Goal: Task Accomplishment & Management: Use online tool/utility

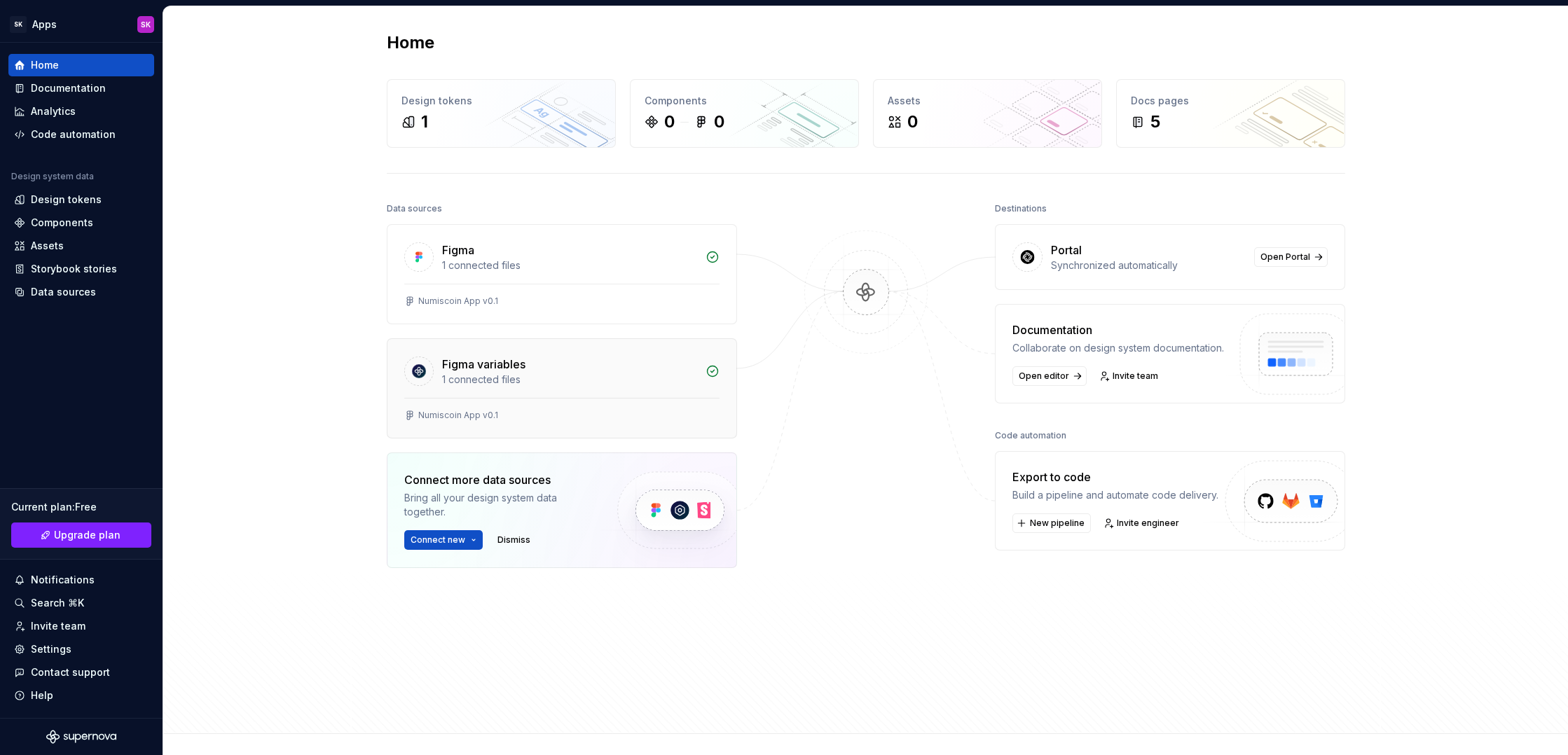
click at [535, 417] on div "Numiscoin App v0.1" at bounding box center [562, 415] width 316 height 11
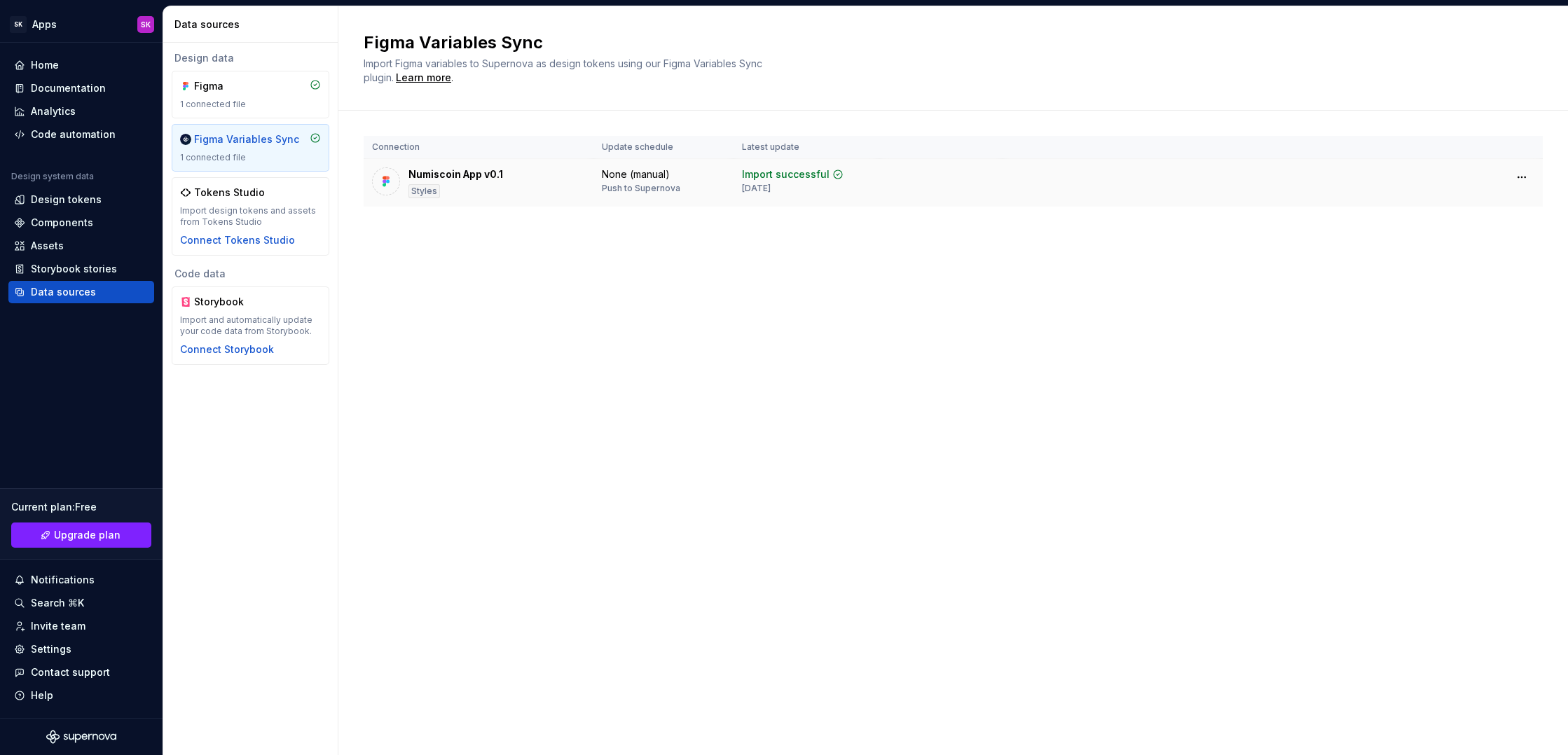
click at [436, 195] on div "Styles" at bounding box center [423, 191] width 31 height 14
click at [1520, 176] on html "SK Apps SK Home Documentation Analytics Code automation Design system data Desi…" at bounding box center [784, 378] width 1568 height 755
click at [650, 168] on html "SK Apps SK Home Documentation Analytics Code automation Design system data Desi…" at bounding box center [784, 378] width 1568 height 755
click at [251, 239] on div "Connect Tokens Studio" at bounding box center [237, 240] width 115 height 14
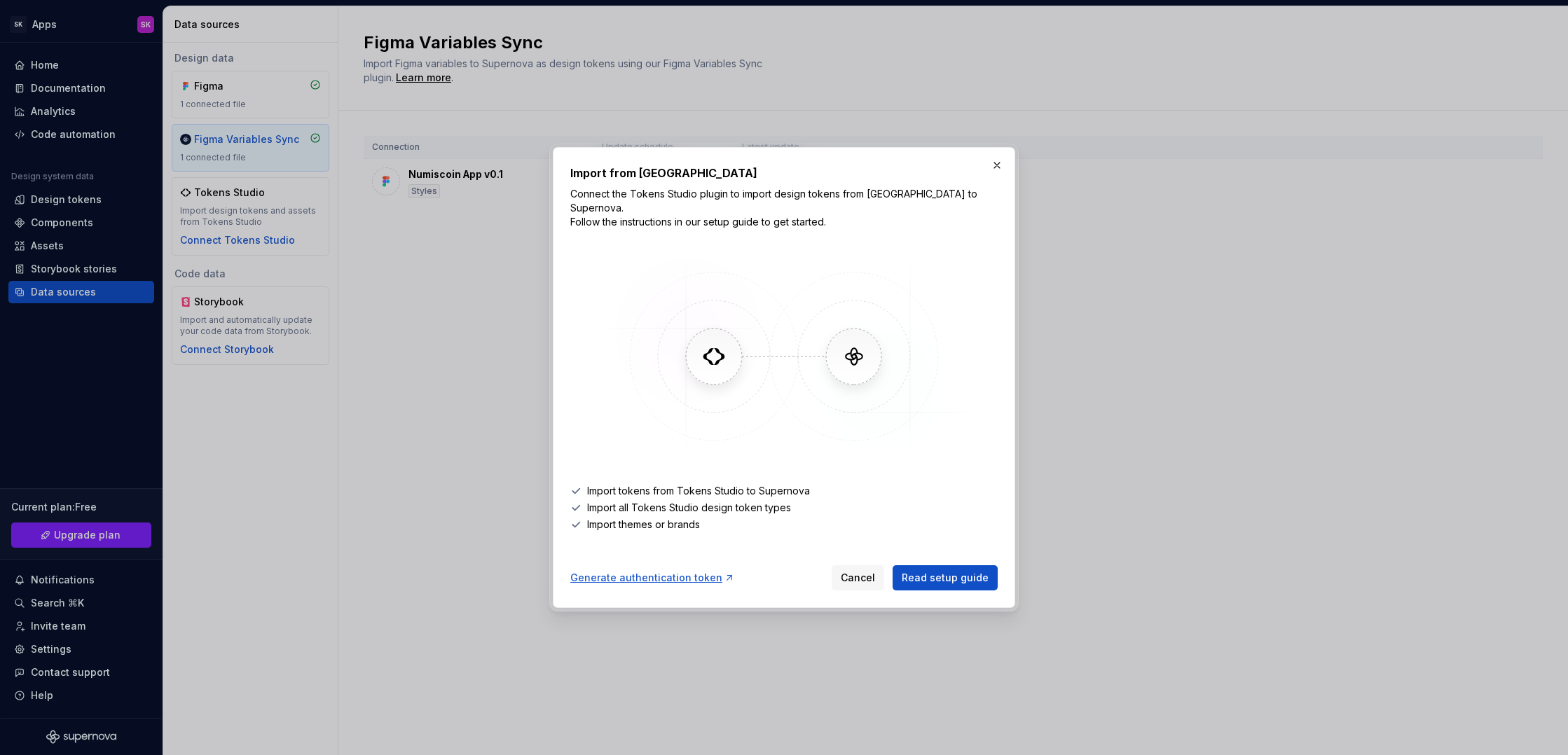
click at [674, 571] on div "Generate authentication token" at bounding box center [652, 578] width 165 height 14
drag, startPoint x: 1002, startPoint y: 179, endPoint x: 974, endPoint y: 187, distance: 29.1
click at [1002, 175] on button "button" at bounding box center [996, 165] width 20 height 20
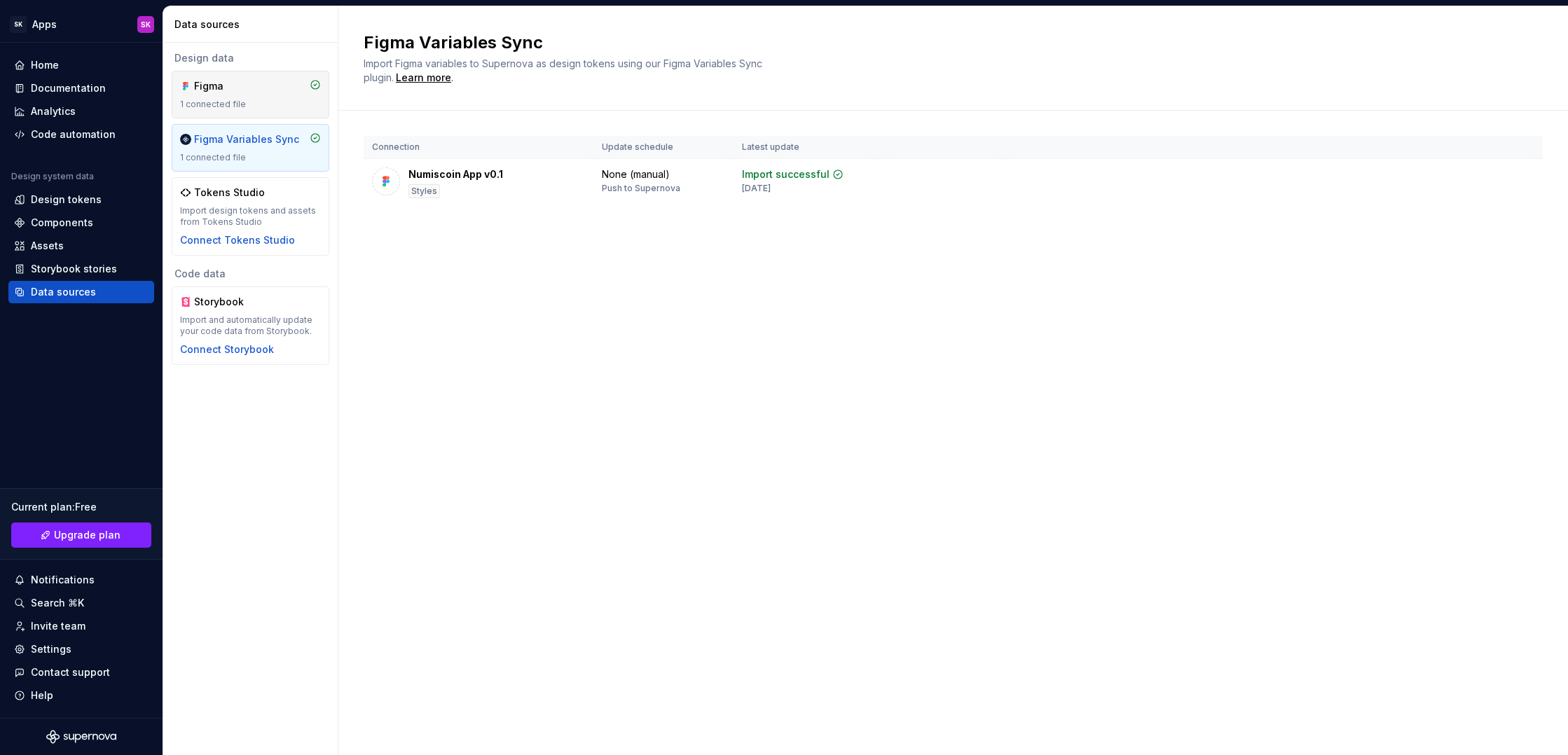
click at [289, 107] on div "1 connected file" at bounding box center [250, 103] width 141 height 11
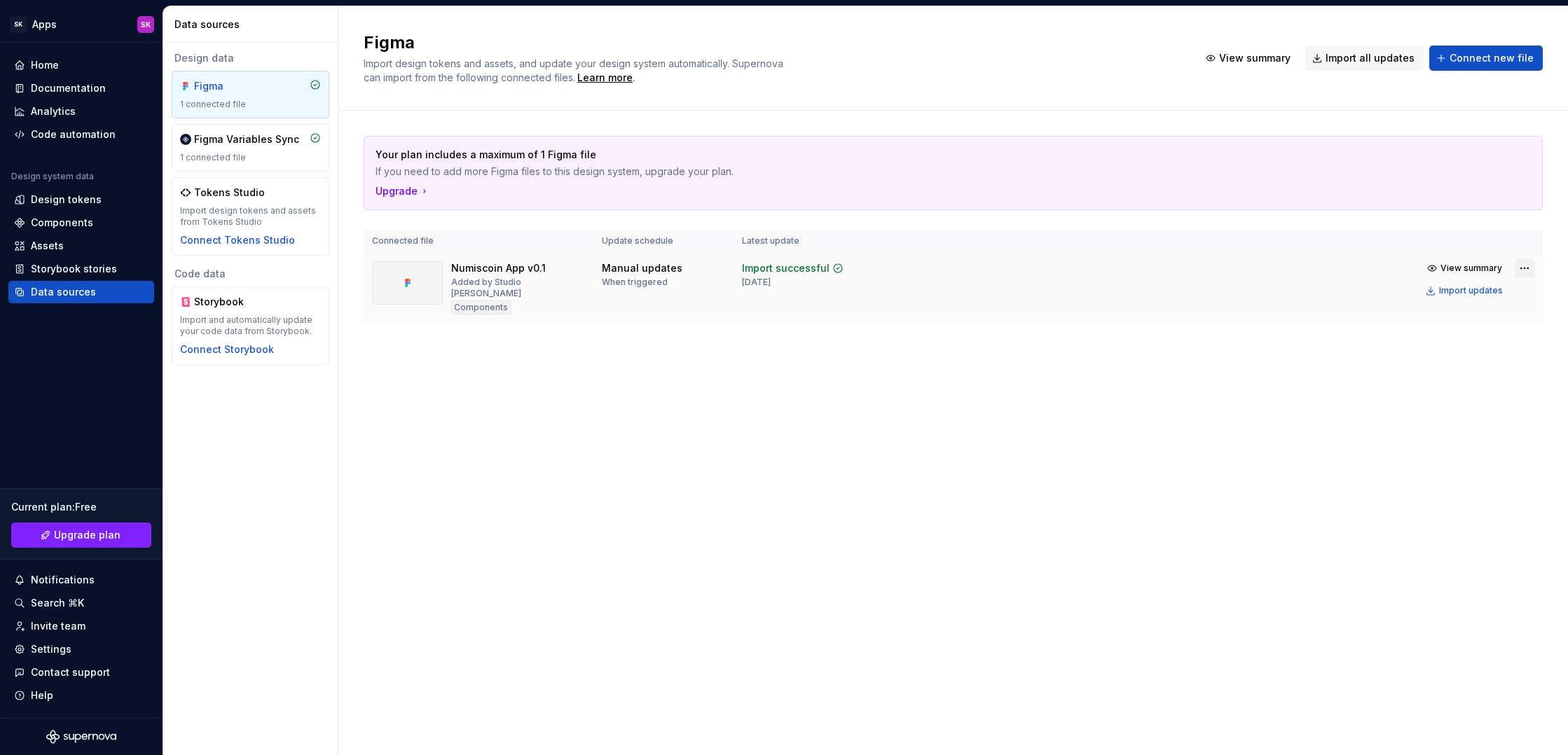
click at [1524, 271] on html "SK Apps SK Home Documentation Analytics Code automation Design system data Desi…" at bounding box center [784, 378] width 1568 height 755
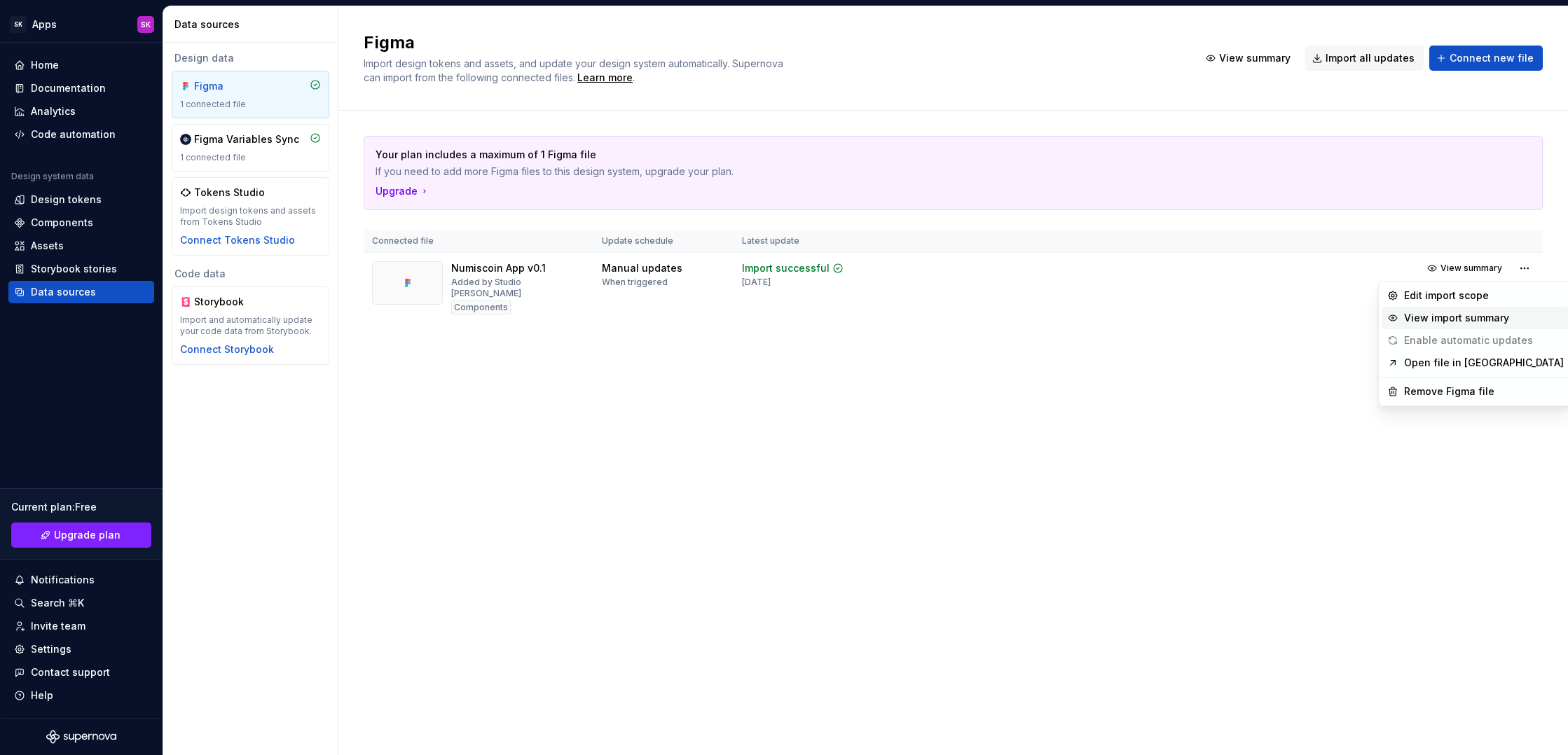
click at [1498, 320] on div "View import summary" at bounding box center [1483, 318] width 160 height 14
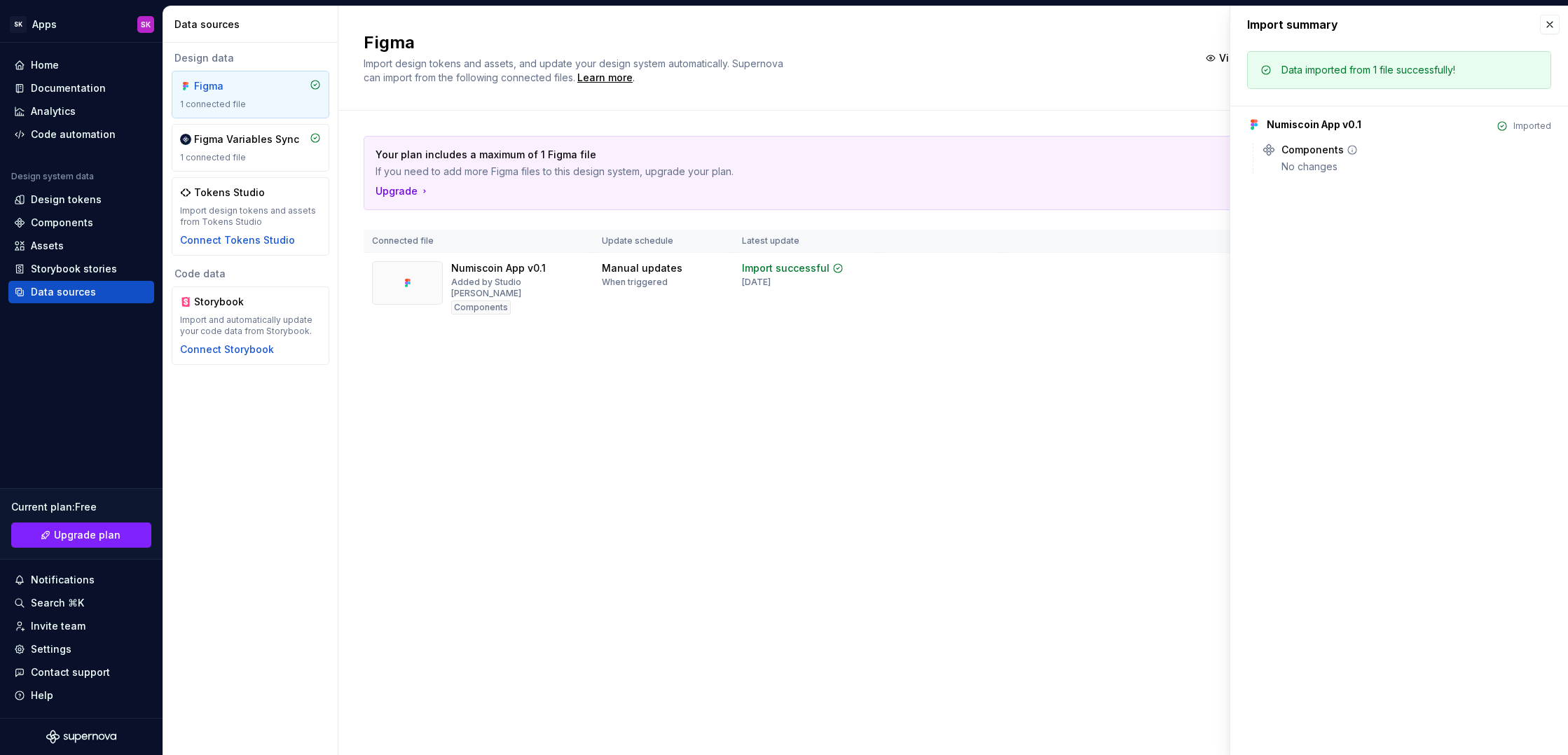
click at [1301, 147] on div "Components" at bounding box center [1312, 149] width 62 height 14
click at [1351, 150] on icon at bounding box center [1352, 149] width 11 height 11
click at [1529, 132] on div "Numiscoin App v0.1 Imported Components No changes" at bounding box center [1399, 140] width 304 height 68
click at [1549, 25] on button "button" at bounding box center [1549, 24] width 20 height 20
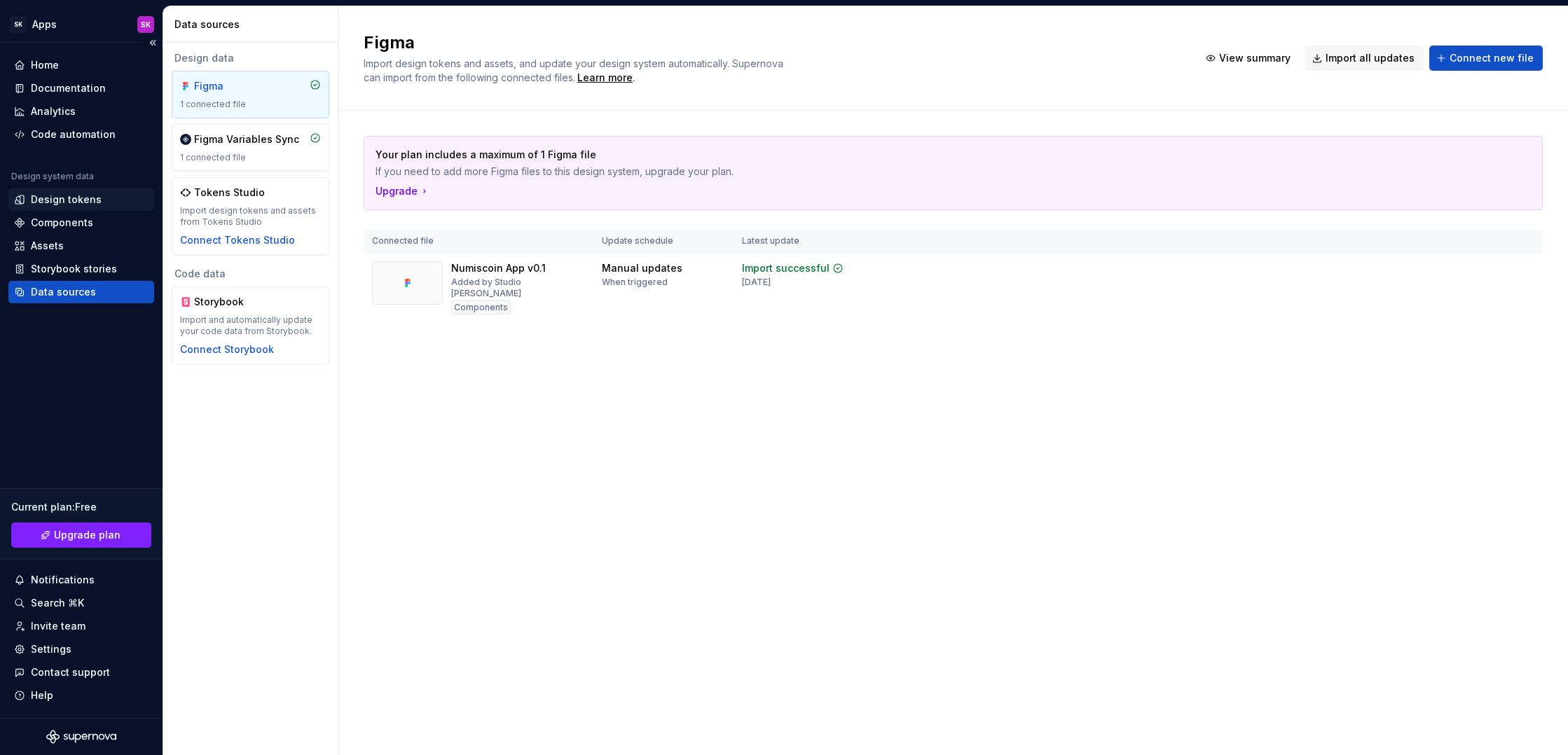
click at [81, 202] on div "Design tokens" at bounding box center [65, 199] width 70 height 14
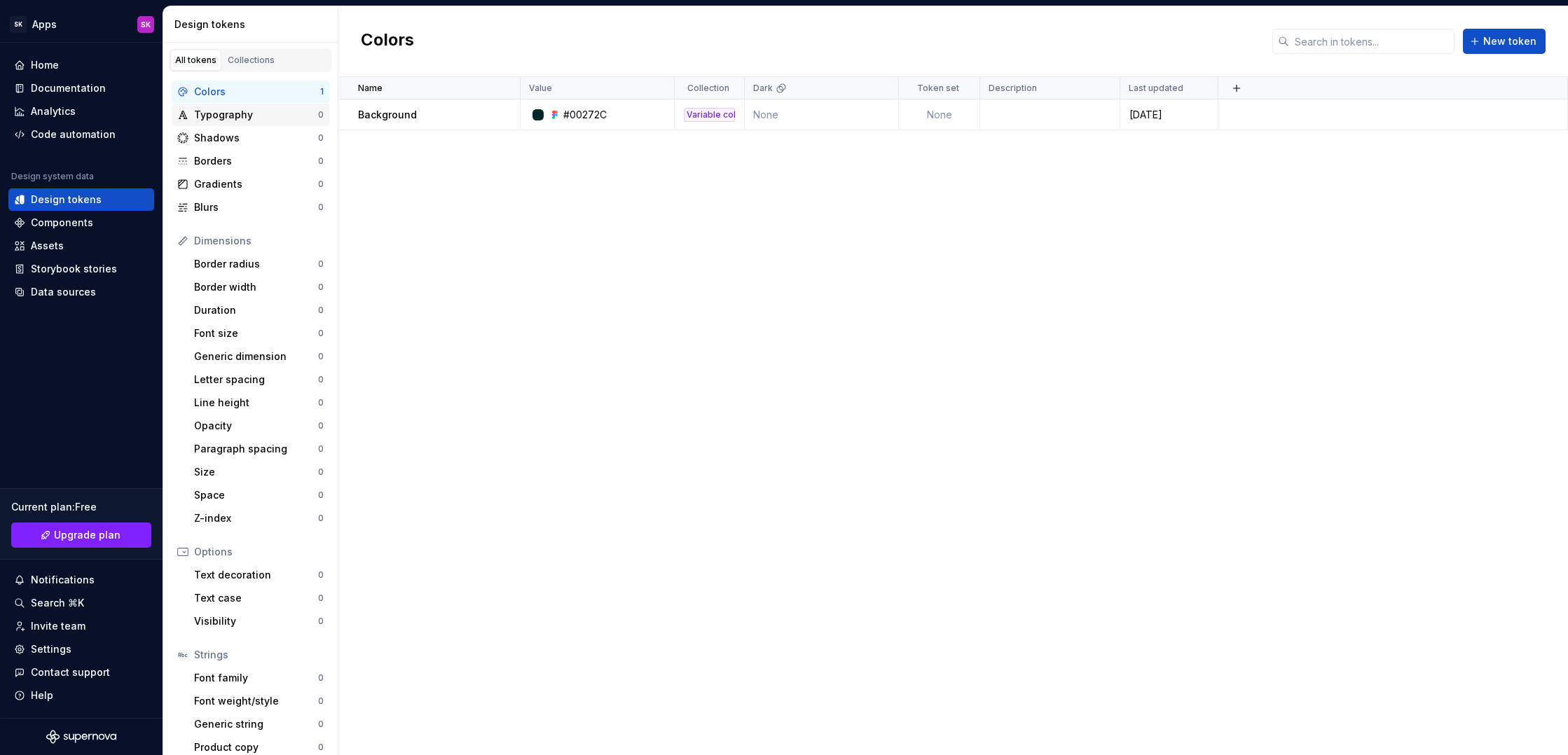
click at [293, 122] on div "Typography 0" at bounding box center [250, 115] width 158 height 22
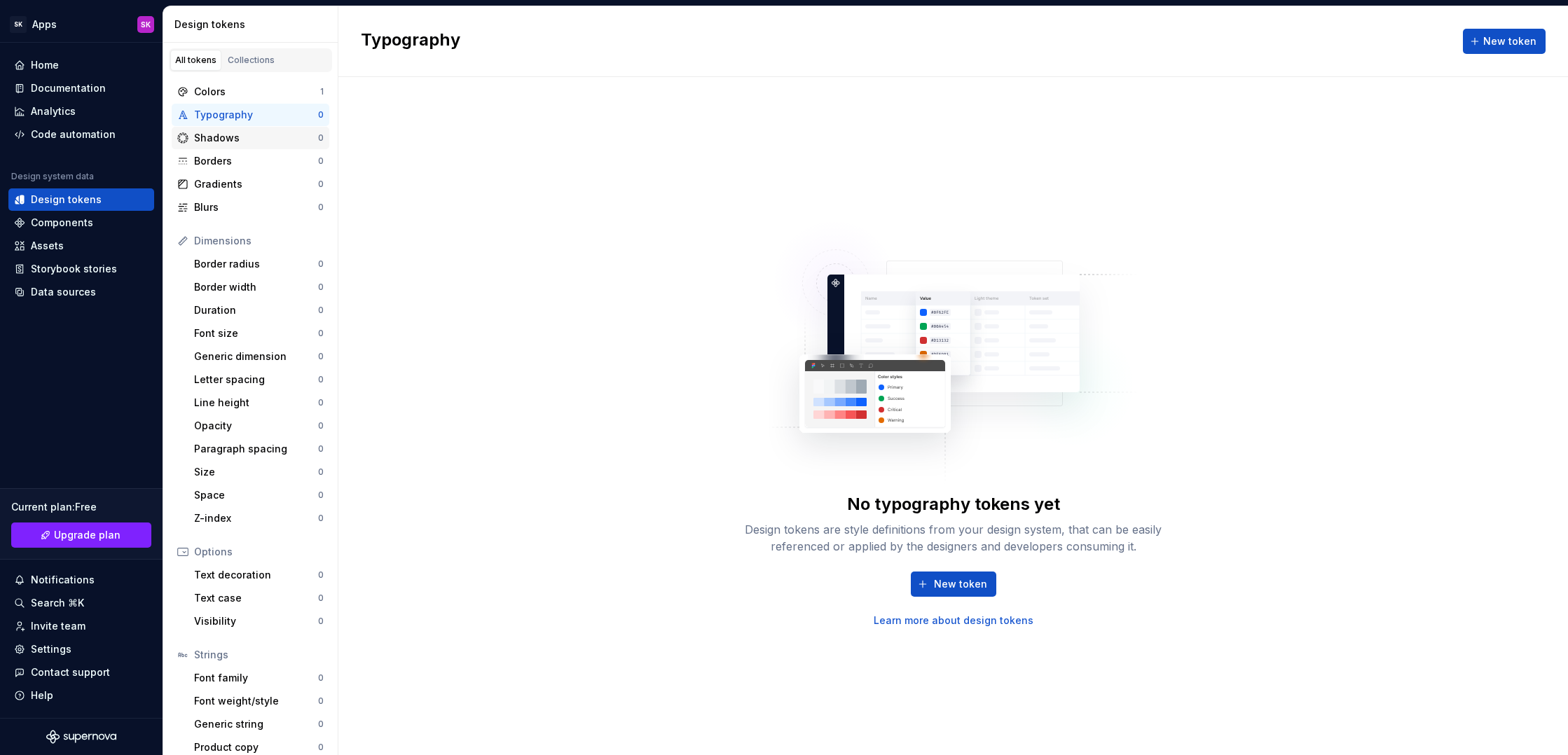
click at [272, 139] on div "Shadows" at bounding box center [256, 137] width 124 height 14
click at [266, 165] on div "Borders" at bounding box center [256, 161] width 124 height 14
click at [269, 190] on div "Gradients" at bounding box center [256, 184] width 124 height 14
click at [268, 213] on div "Blurs" at bounding box center [256, 207] width 124 height 14
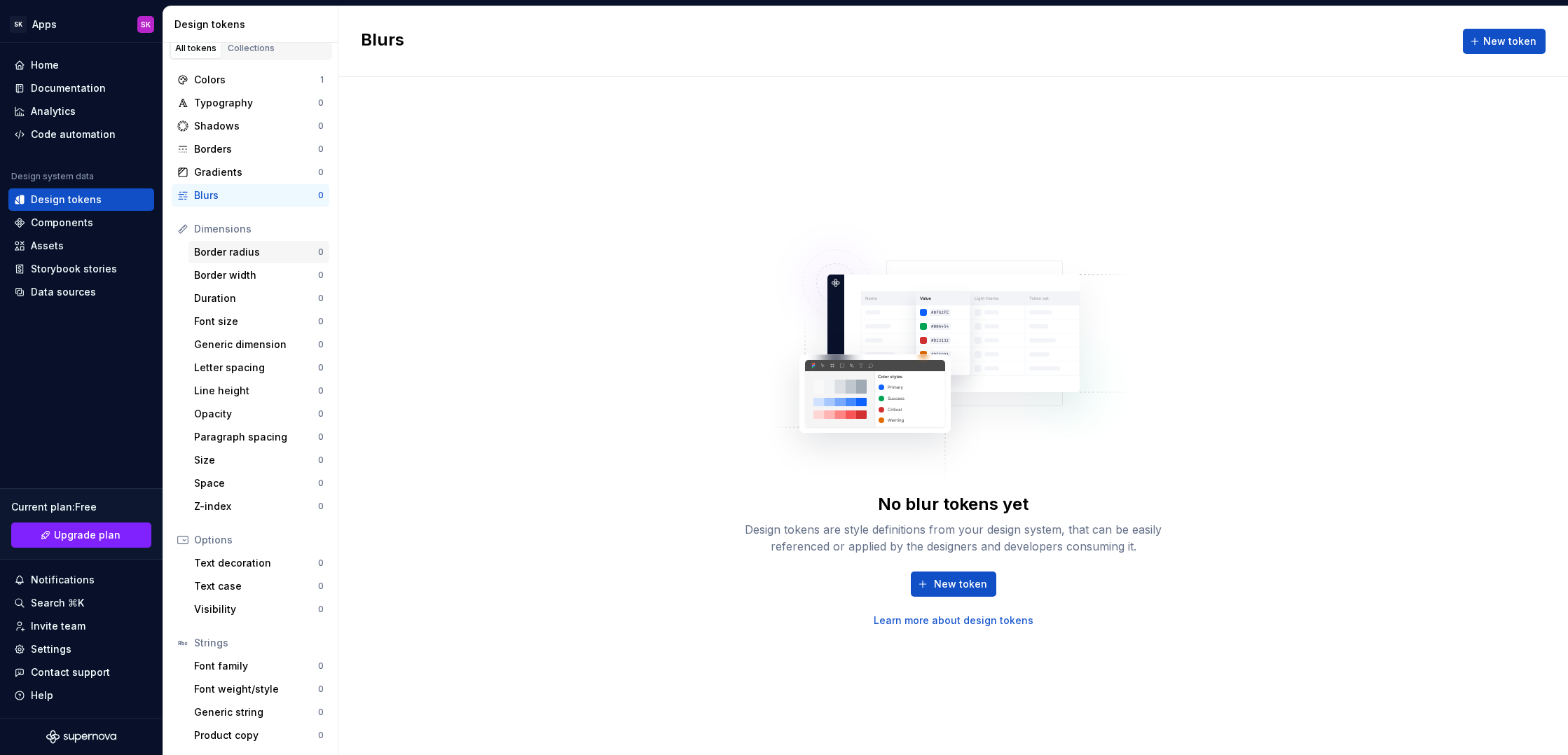
scroll to position [12, 0]
click at [90, 218] on div "Components" at bounding box center [61, 222] width 62 height 14
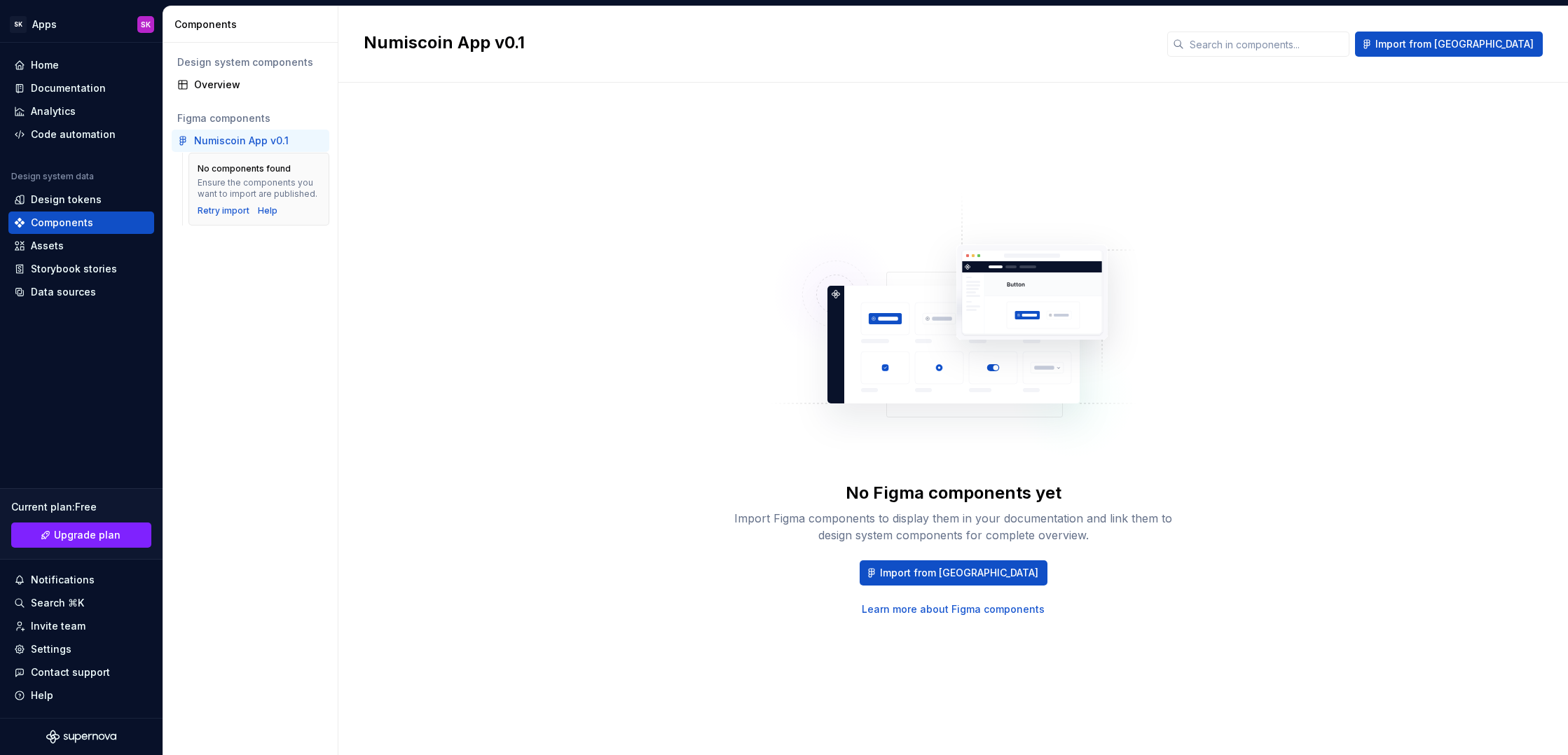
click at [213, 206] on div "Retry import" at bounding box center [223, 210] width 52 height 11
click at [70, 253] on div "Assets" at bounding box center [81, 246] width 146 height 22
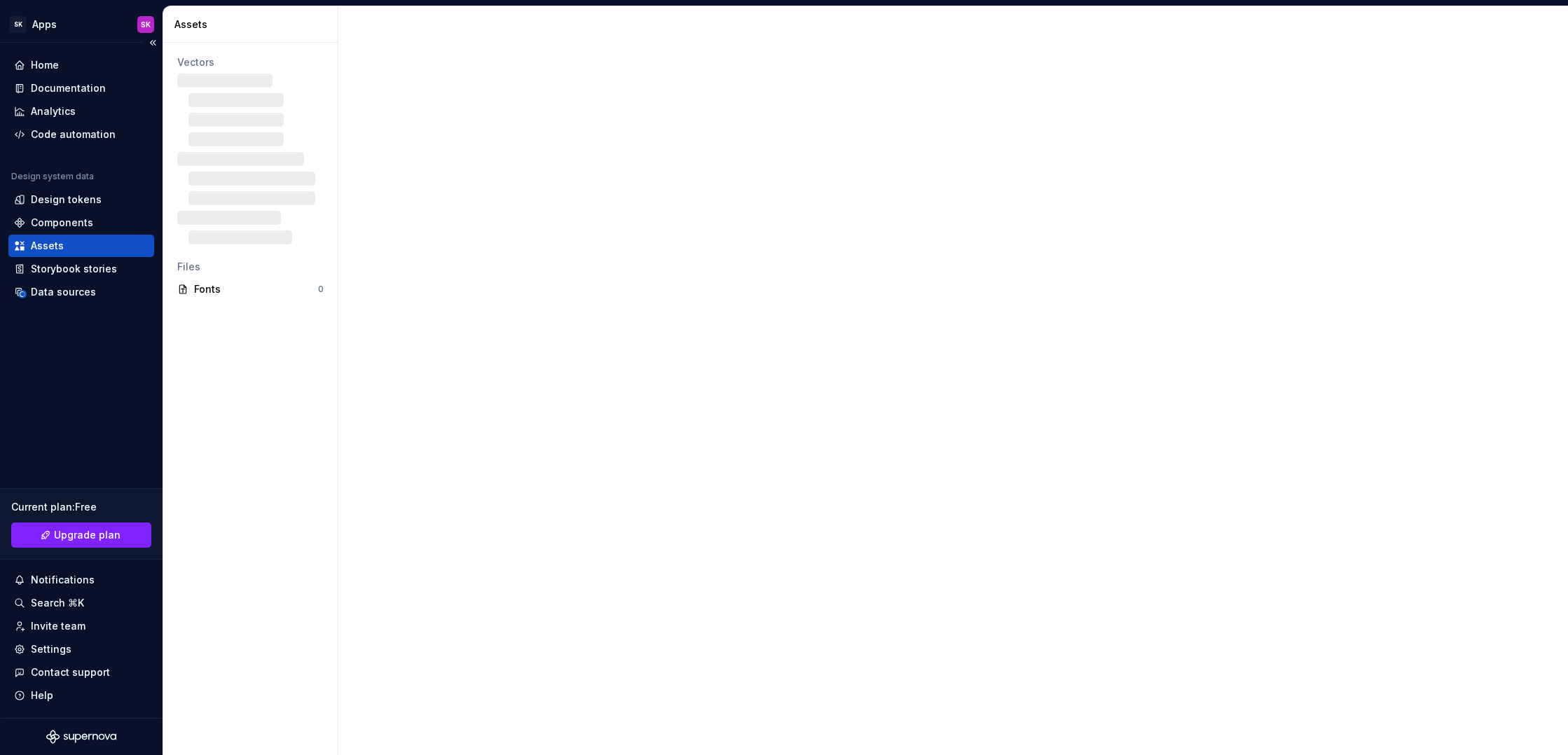
click at [48, 246] on div "Assets" at bounding box center [47, 246] width 33 height 14
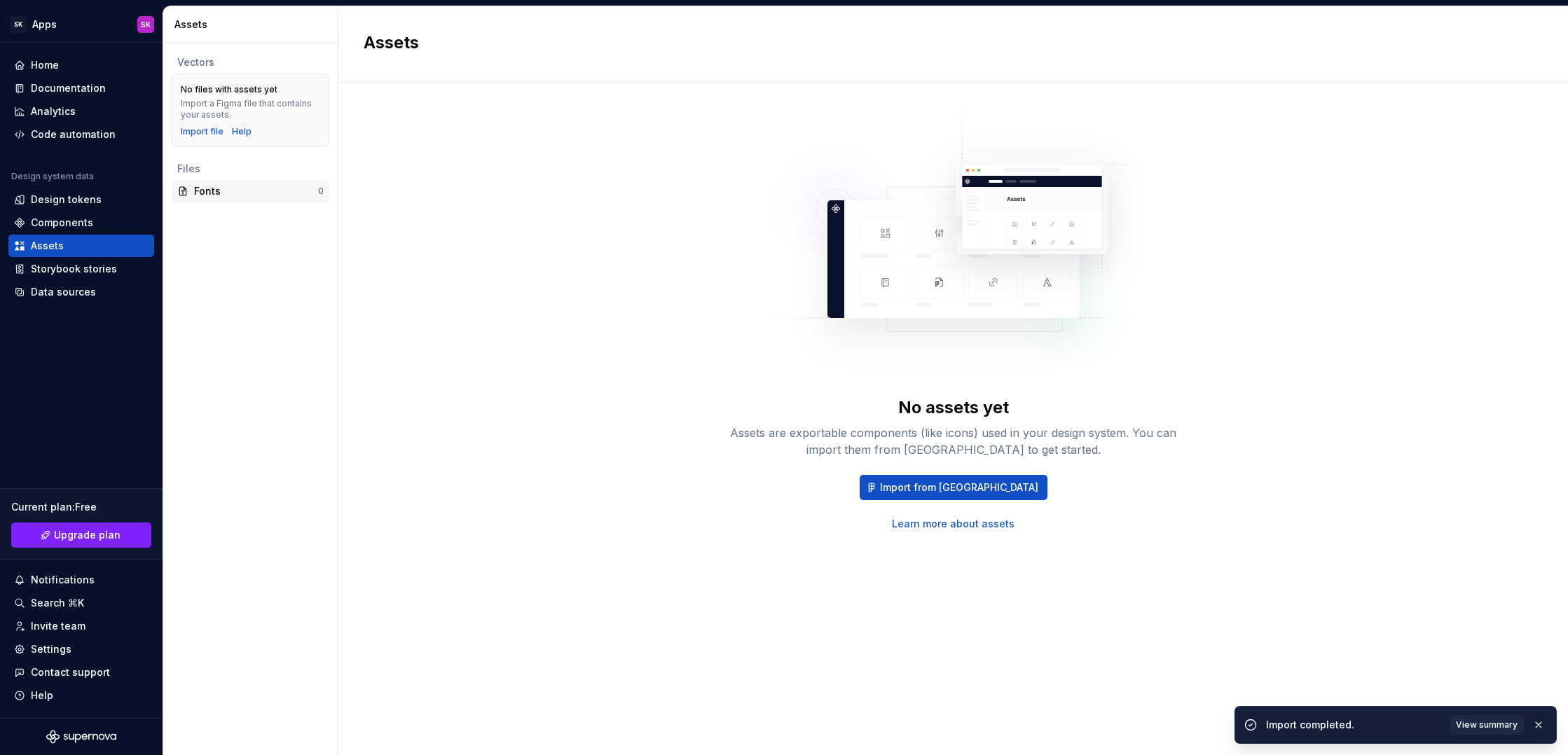
click at [212, 193] on div "Fonts" at bounding box center [256, 191] width 124 height 14
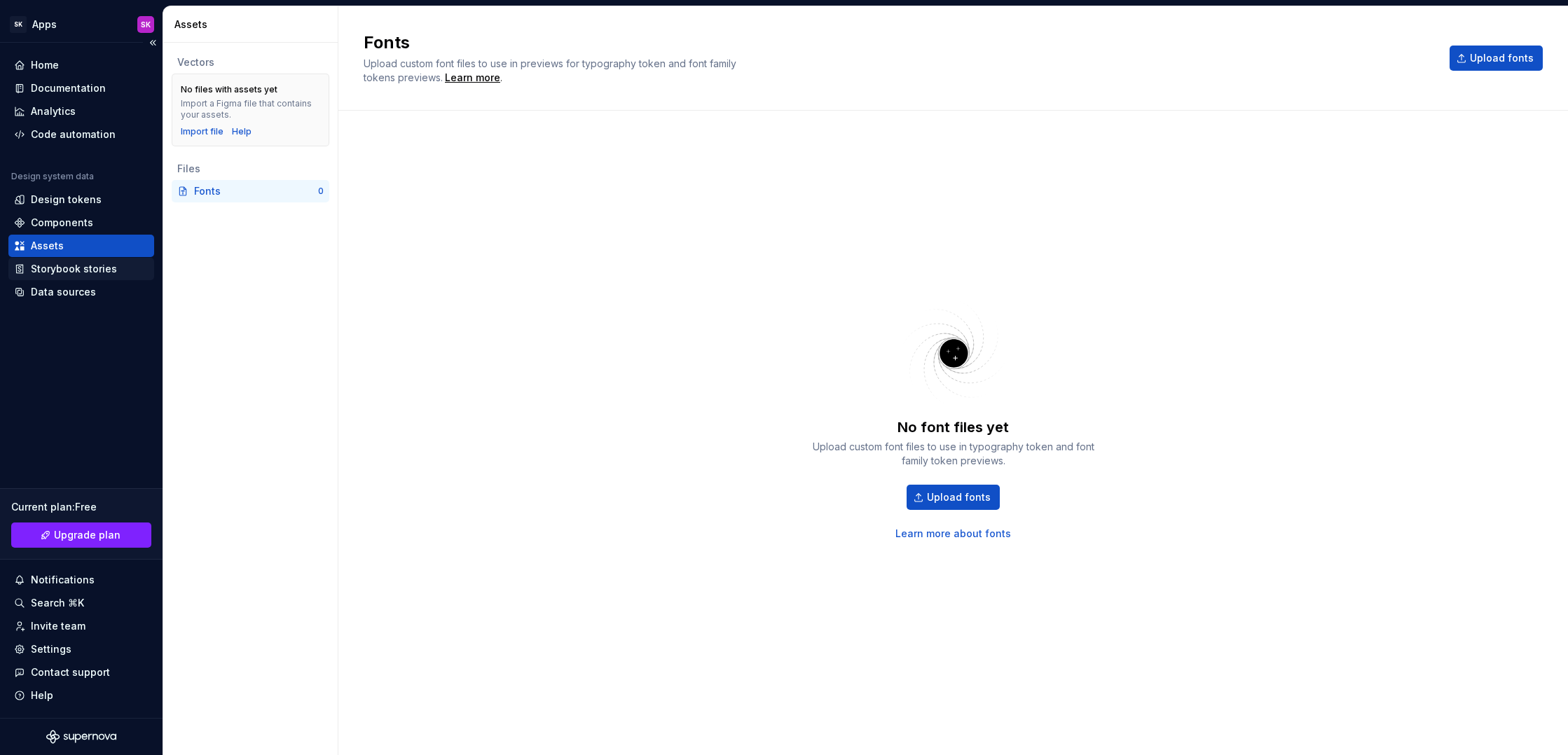
click at [90, 271] on div "Storybook stories" at bounding box center [74, 269] width 87 height 14
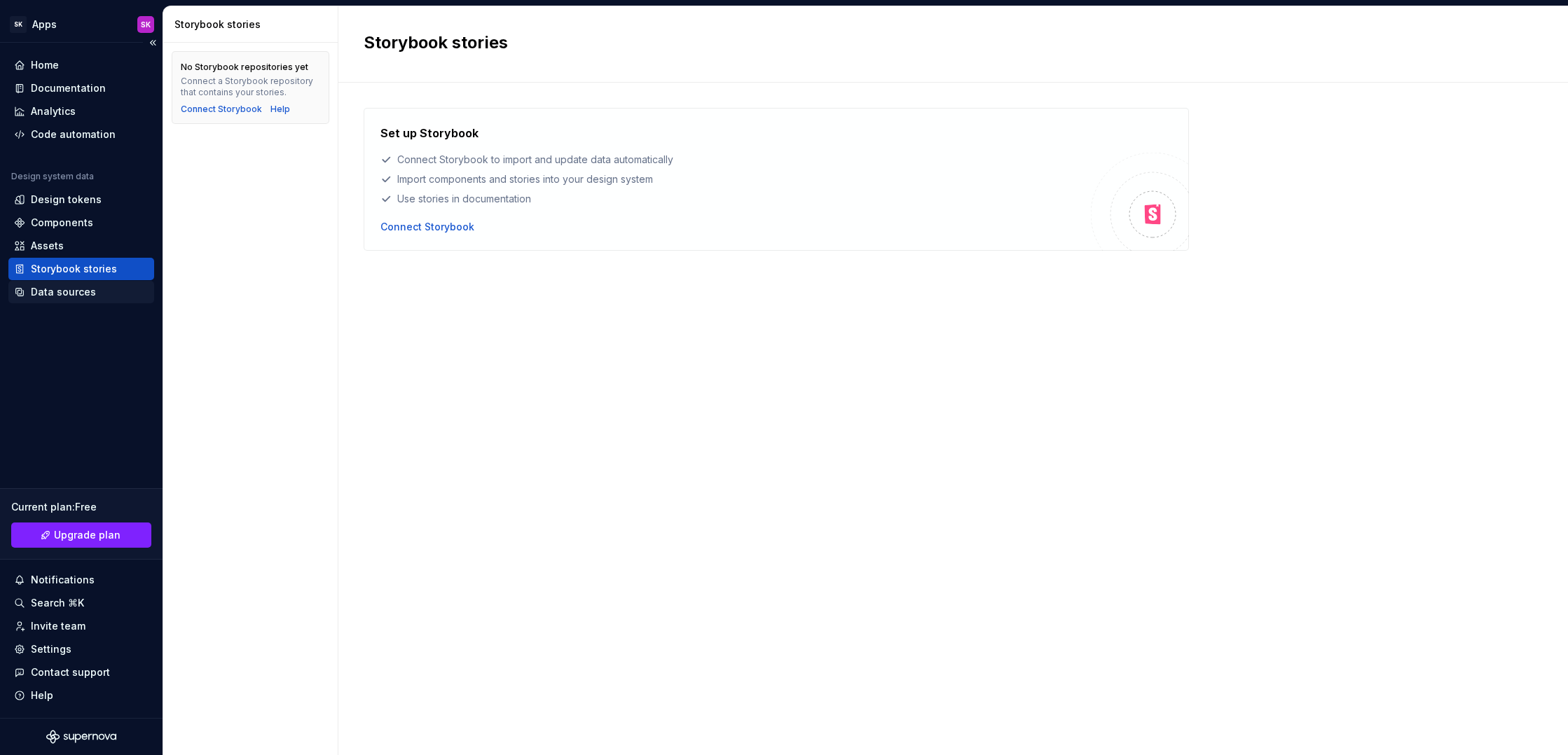
drag, startPoint x: 93, startPoint y: 293, endPoint x: 110, endPoint y: 303, distance: 19.7
click at [92, 293] on div "Data sources" at bounding box center [81, 292] width 135 height 14
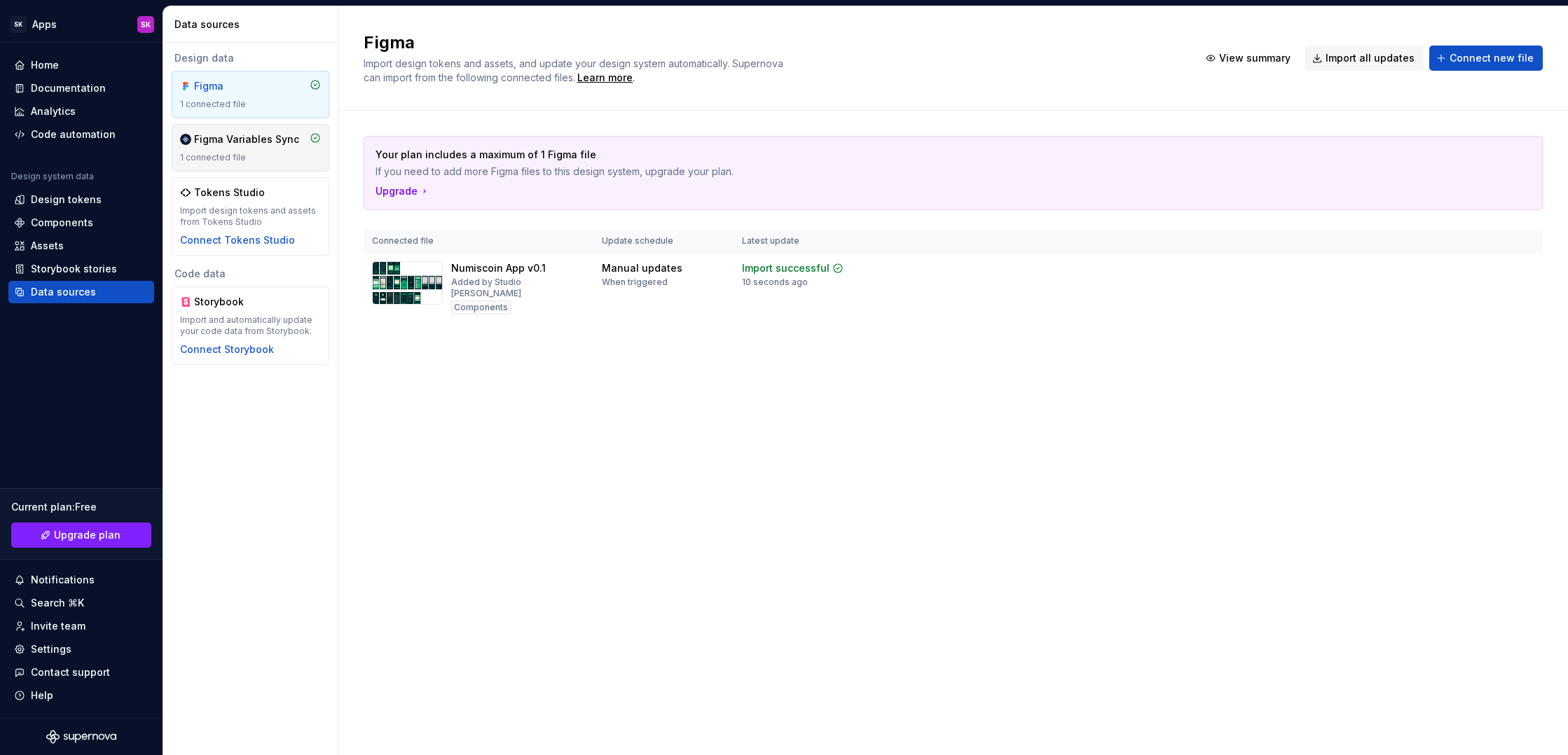
click at [263, 135] on div "Figma Variables Sync" at bounding box center [247, 139] width 105 height 14
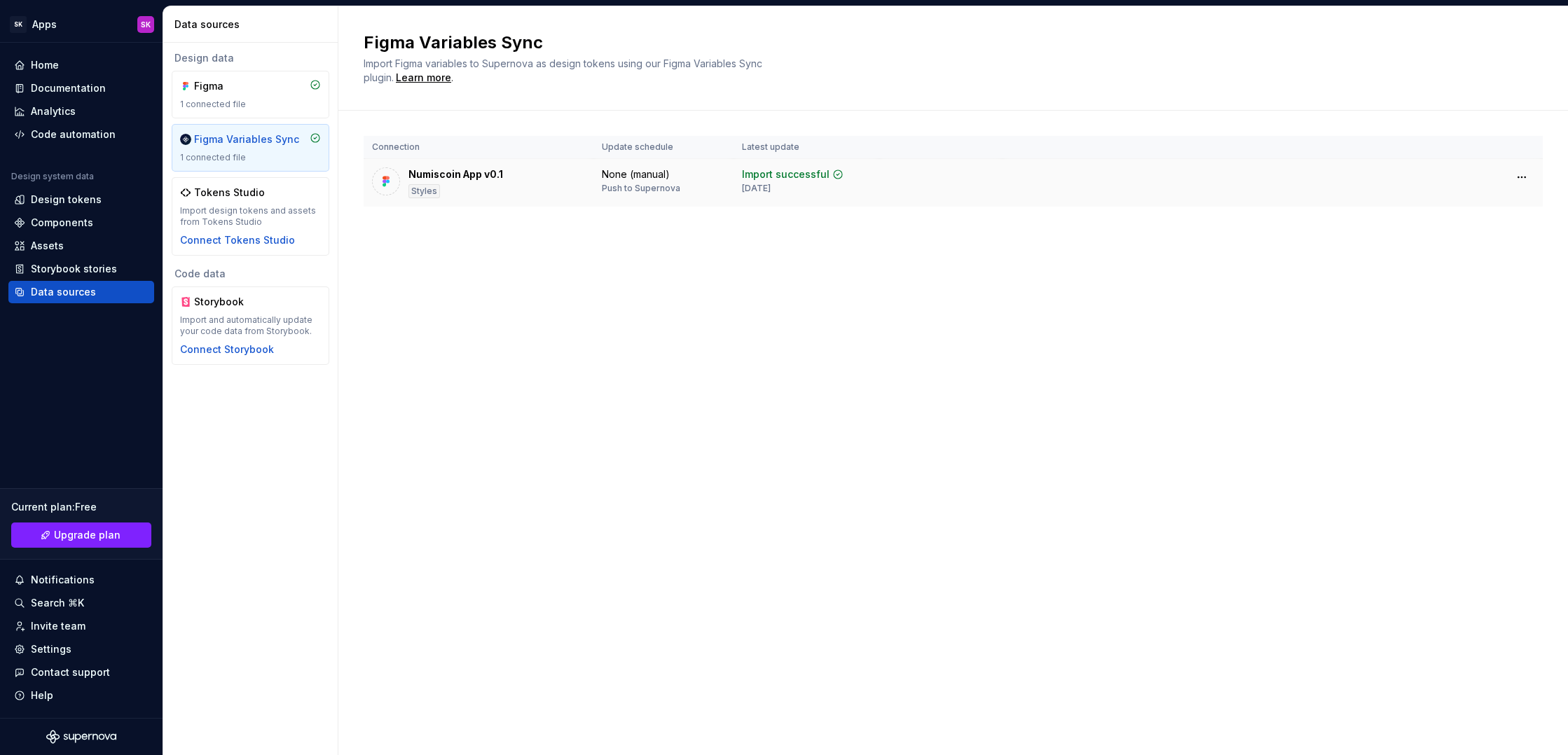
click at [429, 189] on div "Styles" at bounding box center [423, 191] width 31 height 14
click at [647, 187] on div "Push to Supernova" at bounding box center [641, 187] width 78 height 11
click at [617, 186] on div "Push to Supernova" at bounding box center [641, 187] width 78 height 11
drag, startPoint x: 559, startPoint y: 182, endPoint x: 604, endPoint y: 175, distance: 45.5
click at [563, 182] on div "Numiscoin App v0.1 Styles" at bounding box center [478, 182] width 213 height 31
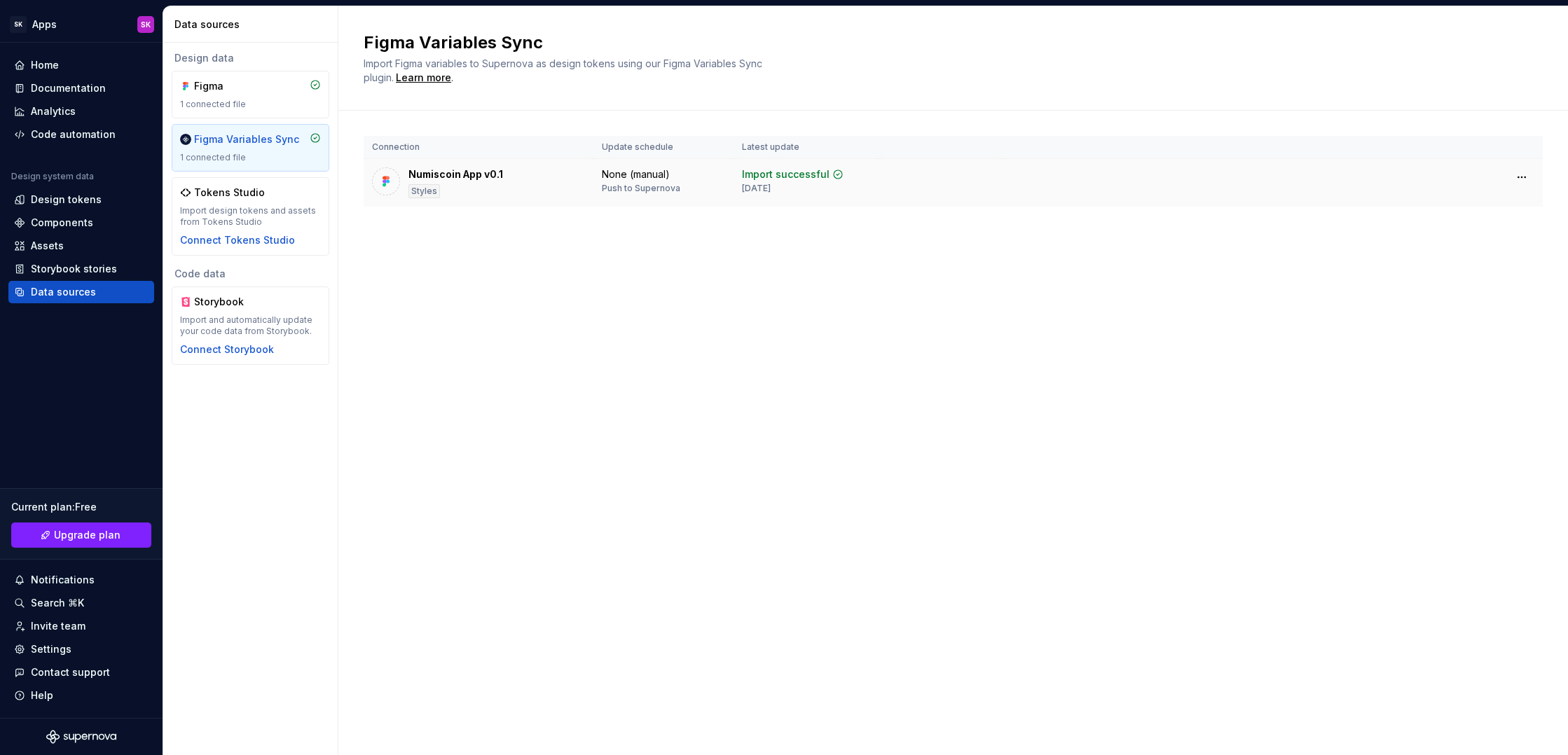
click at [637, 175] on div "None (manual)" at bounding box center [636, 174] width 68 height 14
click at [65, 66] on div "Home" at bounding box center [81, 65] width 135 height 14
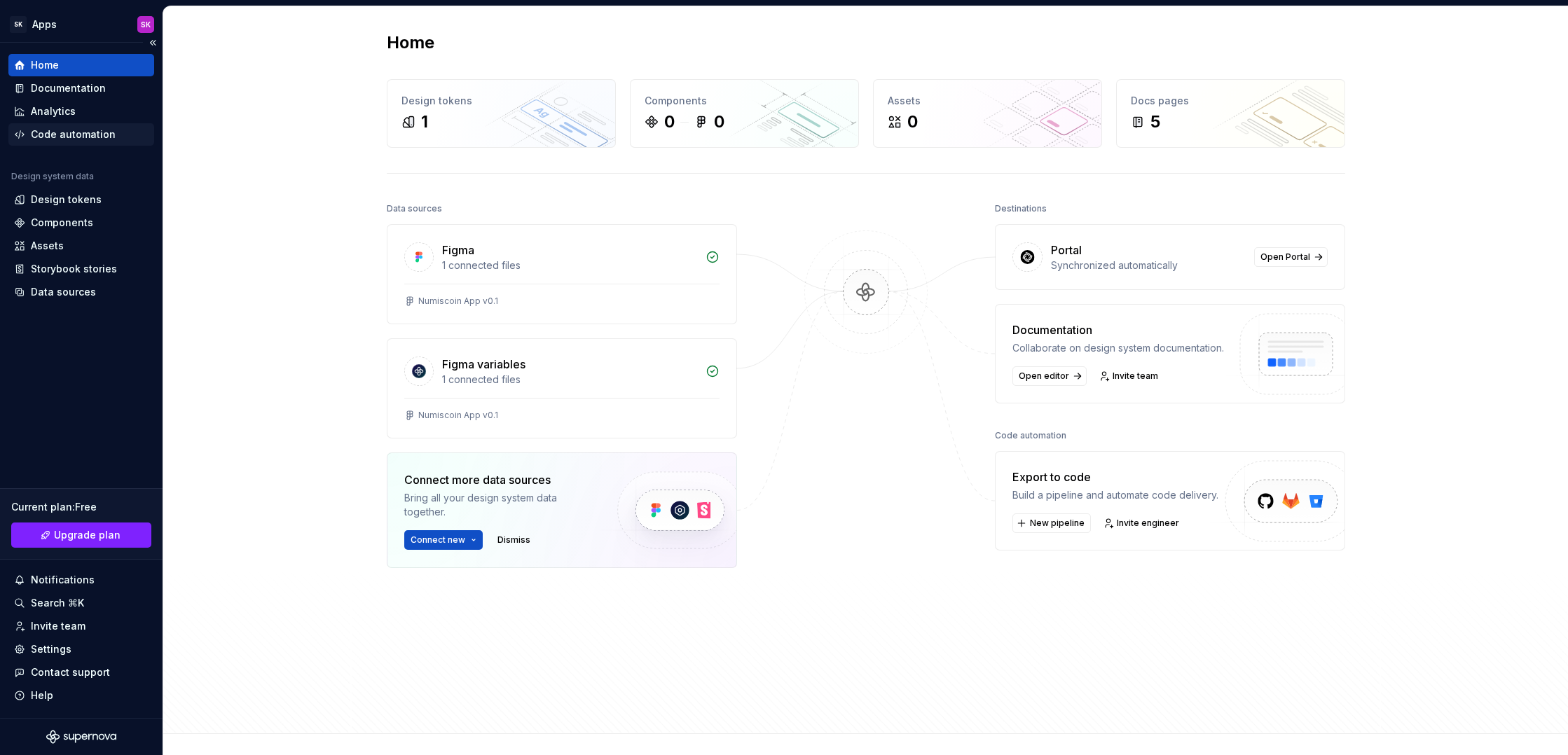
click at [90, 136] on div "Code automation" at bounding box center [73, 134] width 85 height 14
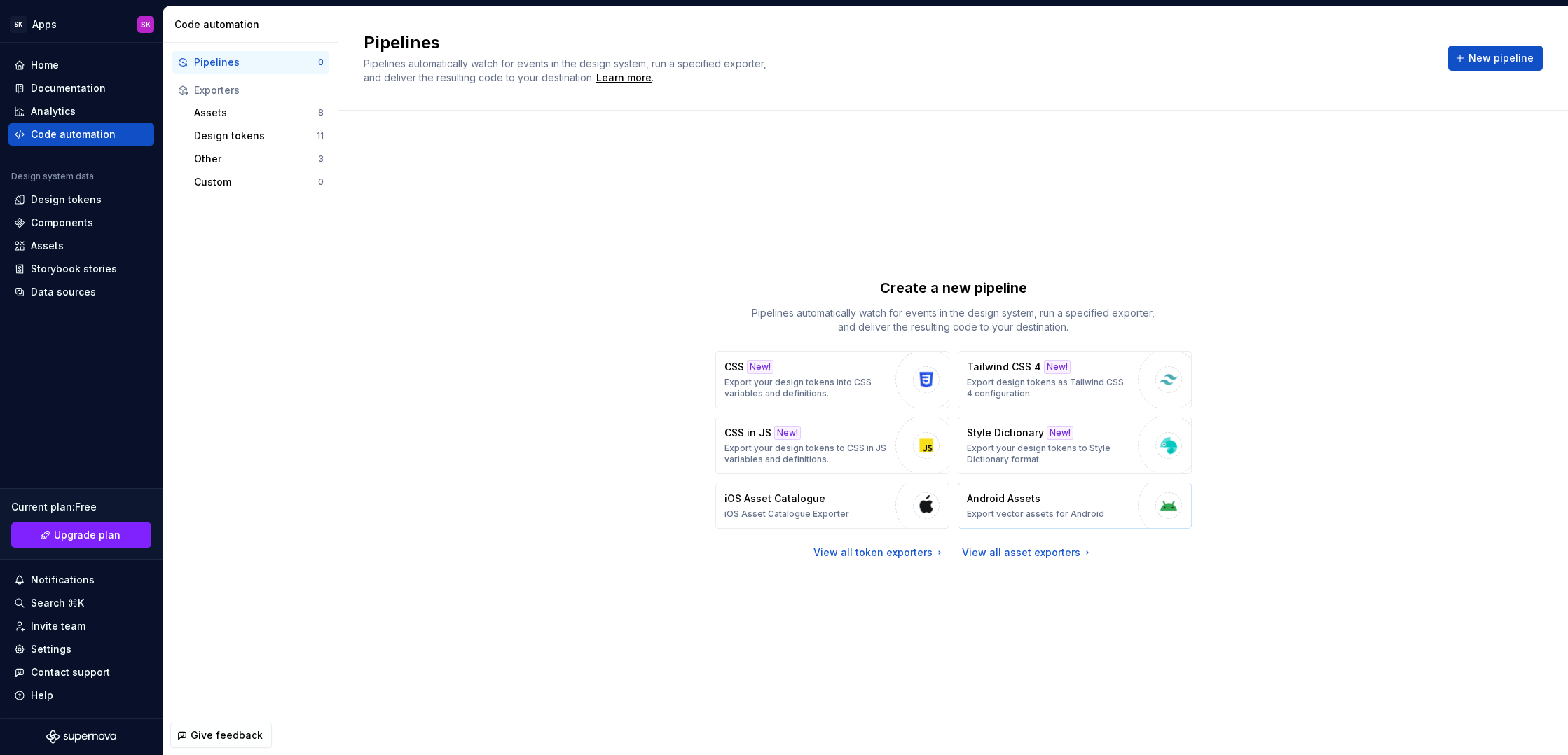
click at [1070, 511] on p "Export vector assets for Android" at bounding box center [1035, 513] width 137 height 11
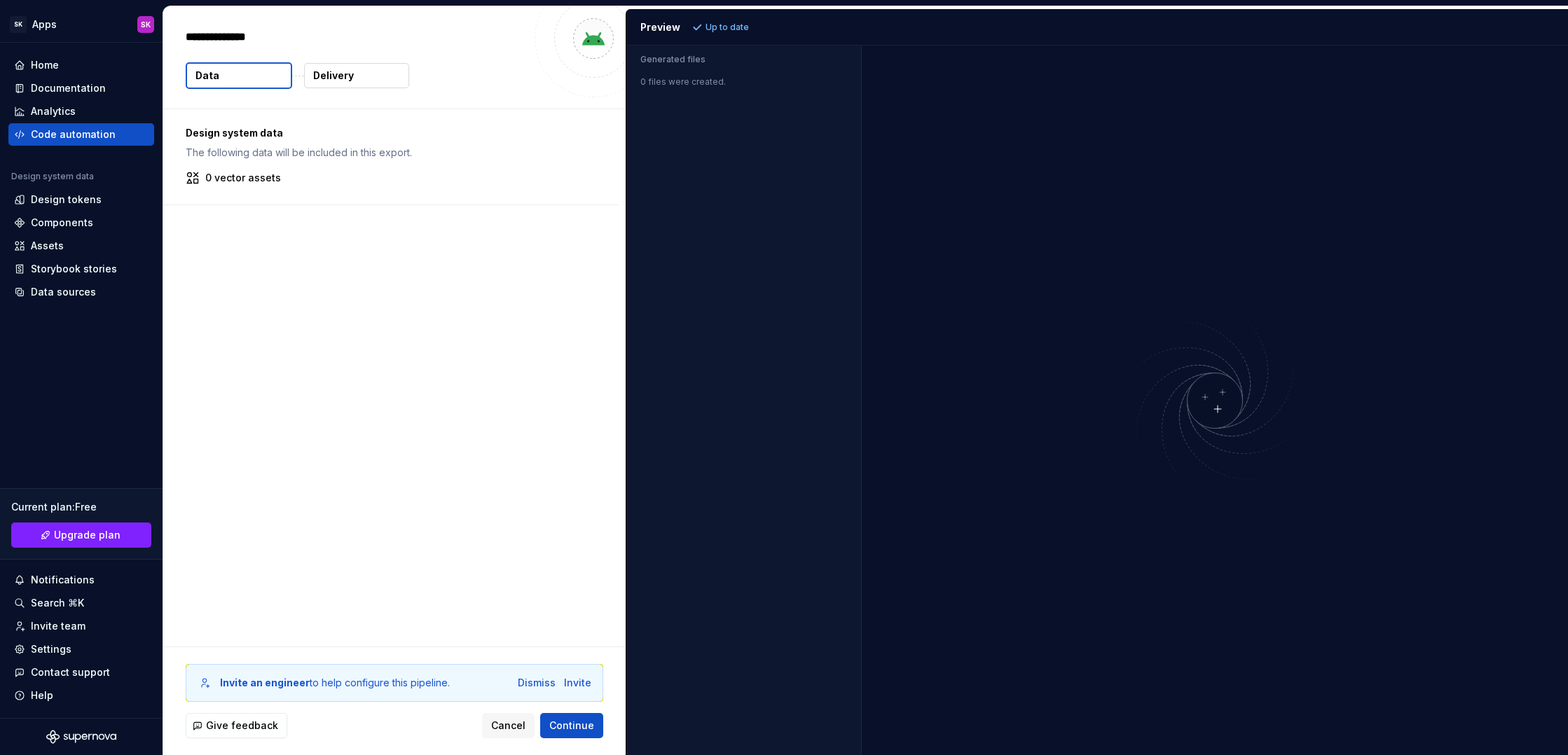
click at [674, 59] on p "Generated files" at bounding box center [744, 59] width 207 height 11
drag, startPoint x: 707, startPoint y: 90, endPoint x: 704, endPoint y: 83, distance: 7.6
click at [707, 90] on div "Generated files 0 files were created." at bounding box center [743, 400] width 235 height 709
click at [586, 36] on img at bounding box center [593, 38] width 28 height 28
click at [251, 38] on p "Android Assets" at bounding box center [229, 37] width 87 height 17
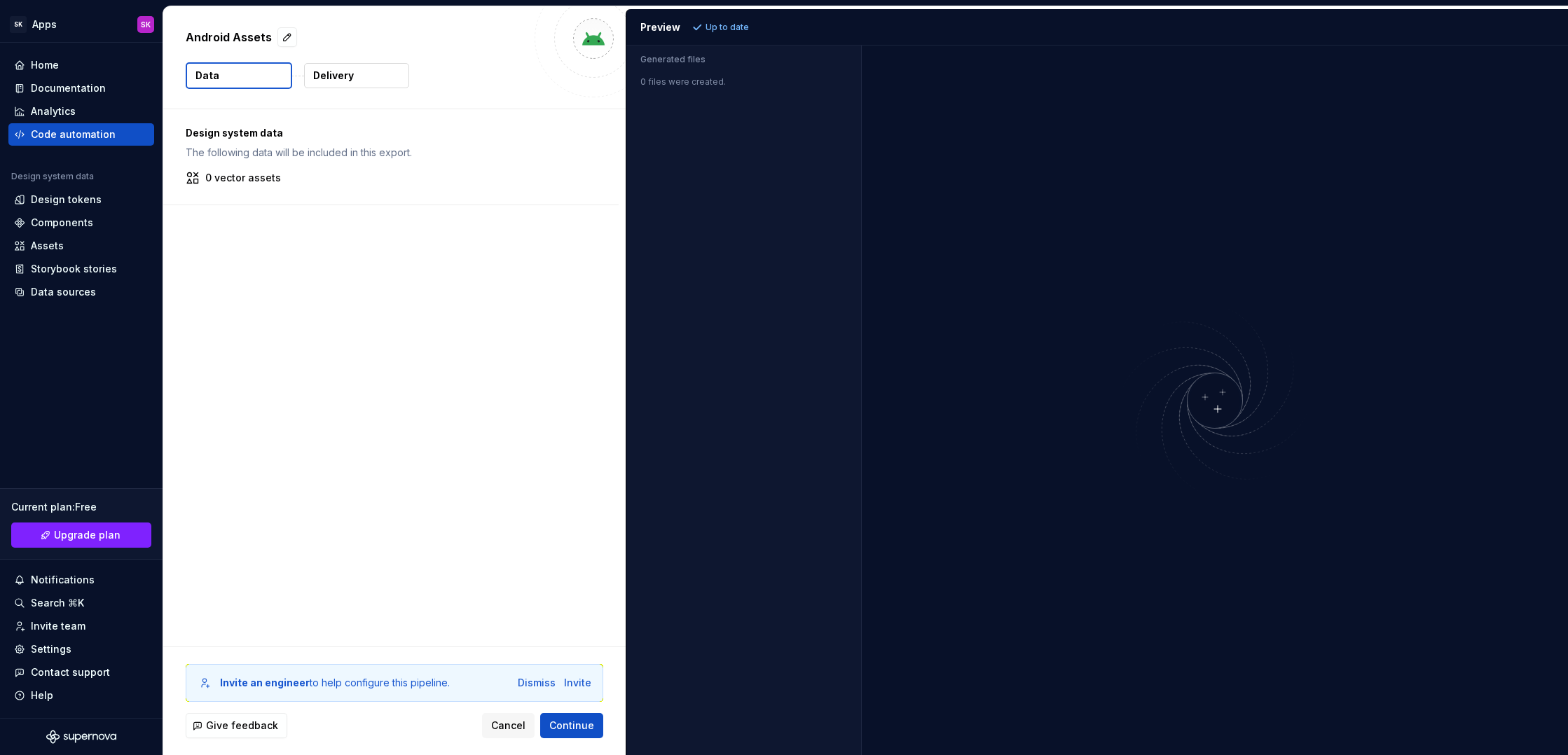
click at [354, 80] on button "Delivery" at bounding box center [356, 76] width 105 height 25
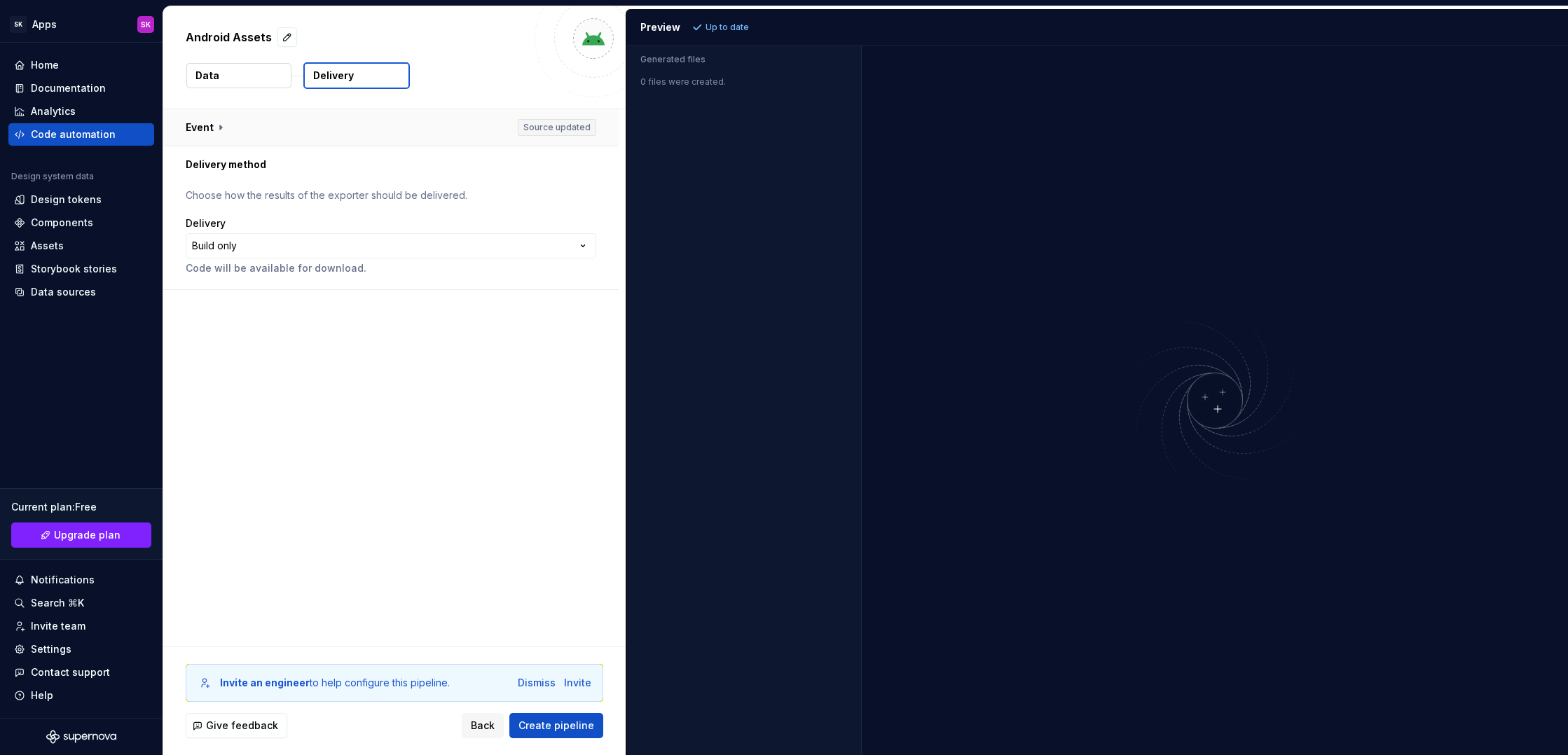
click at [241, 141] on button "button" at bounding box center [390, 127] width 456 height 36
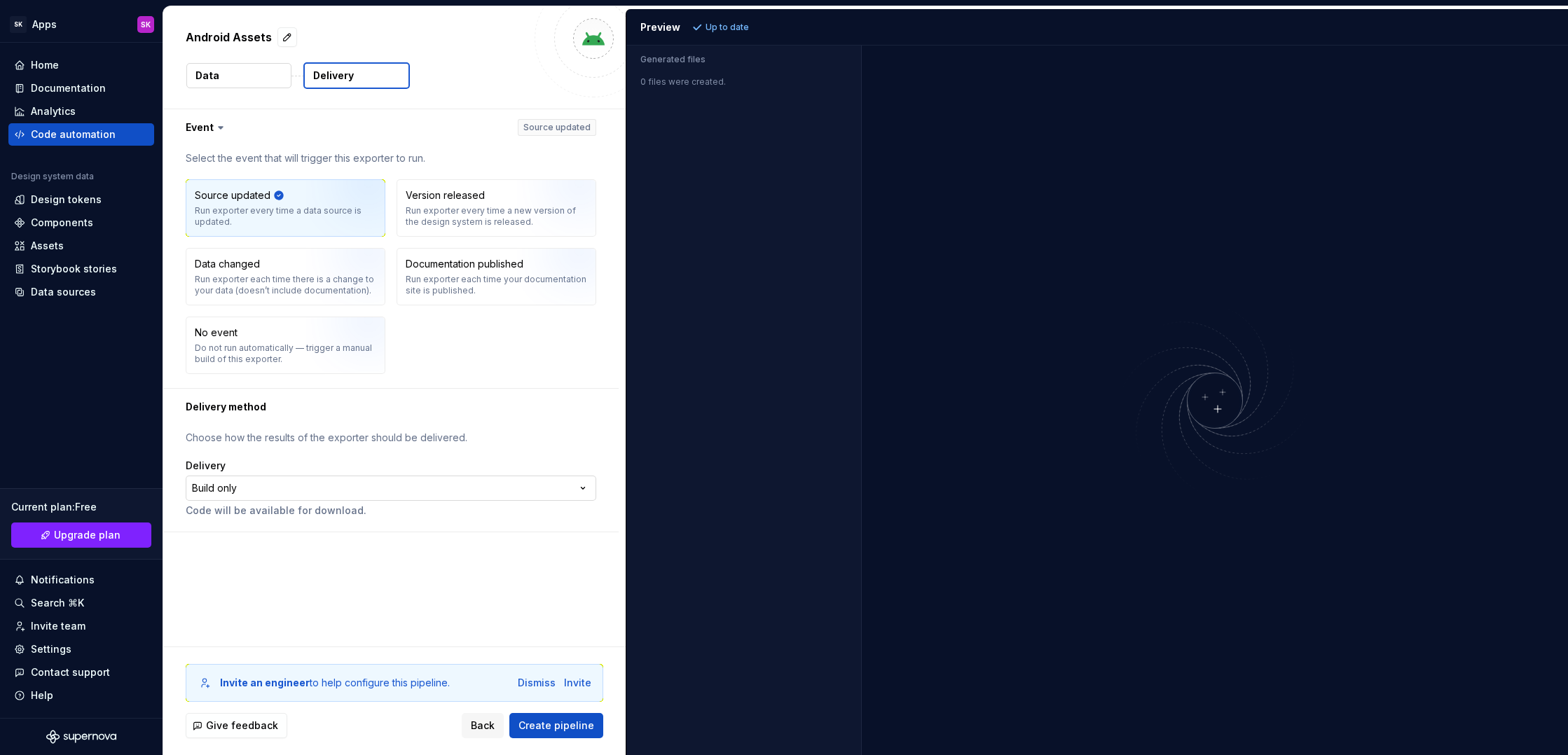
click at [508, 483] on html "**********" at bounding box center [784, 378] width 1568 height 755
click at [490, 560] on div "**********" at bounding box center [394, 378] width 462 height 537
click at [460, 222] on div "Run exporter every time a new version of the design system is released." at bounding box center [496, 216] width 182 height 22
click at [316, 204] on img "button" at bounding box center [351, 213] width 90 height 94
click at [207, 126] on button "button" at bounding box center [390, 127] width 456 height 36
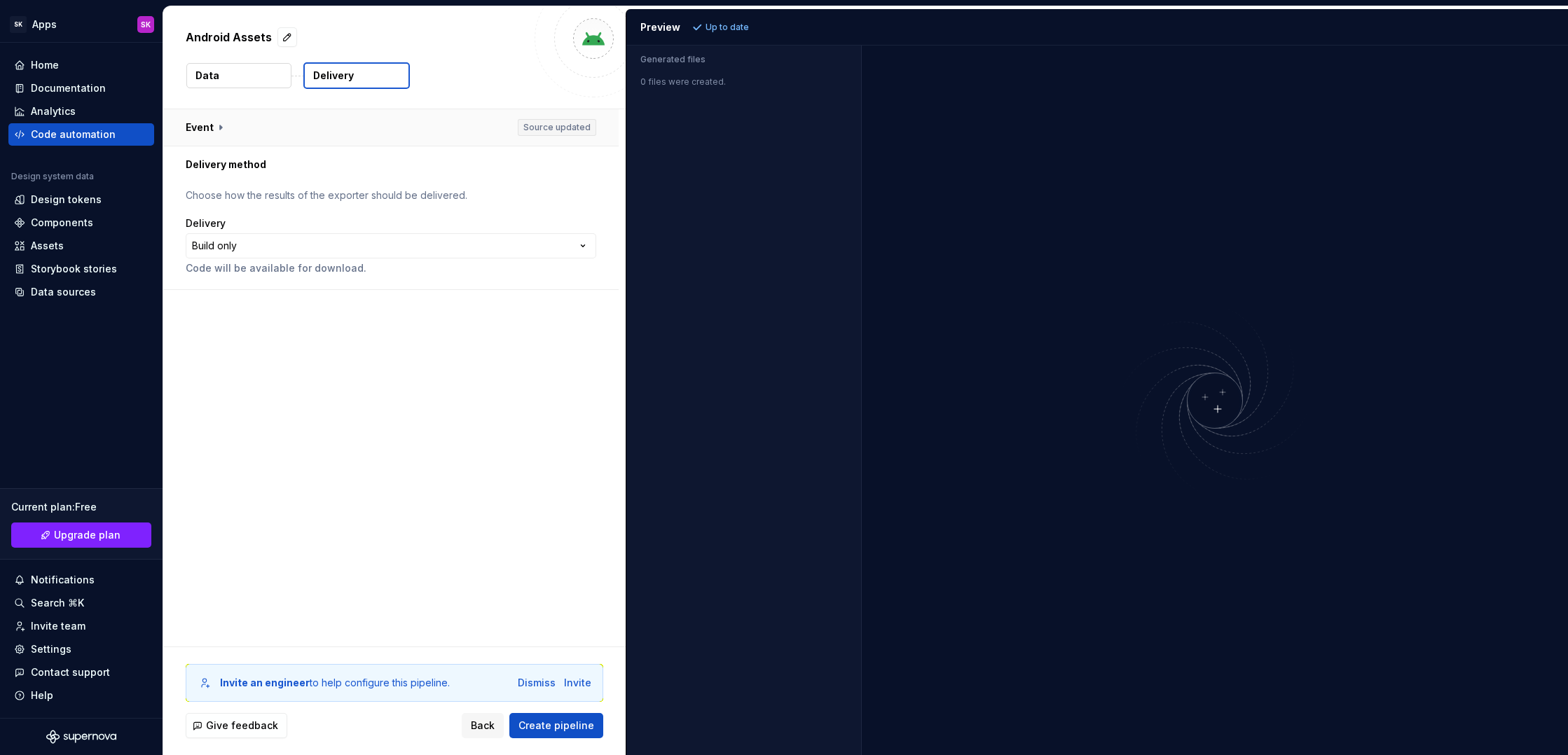
click at [207, 126] on button "button" at bounding box center [390, 127] width 456 height 36
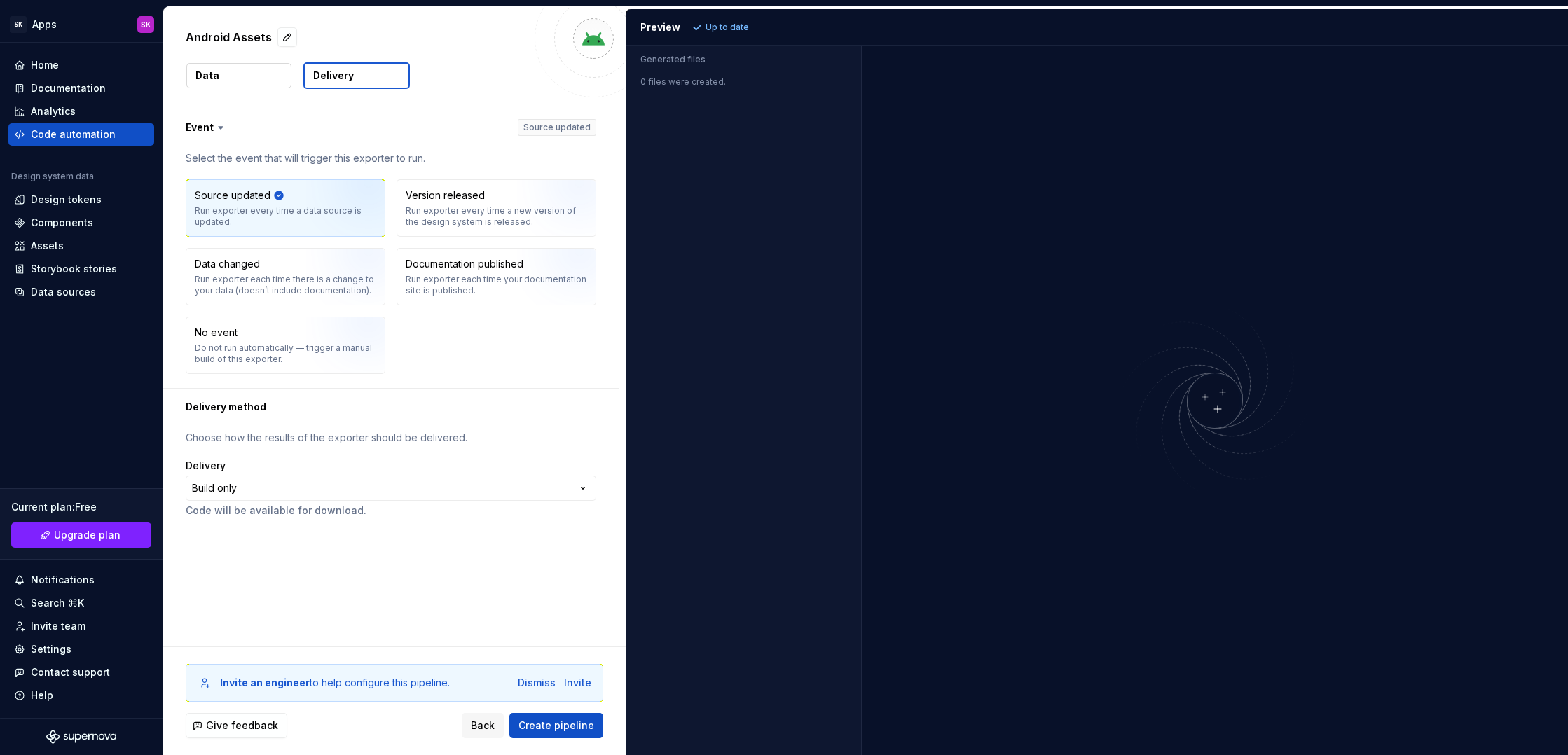
click at [573, 729] on span "Create pipeline" at bounding box center [556, 725] width 76 height 14
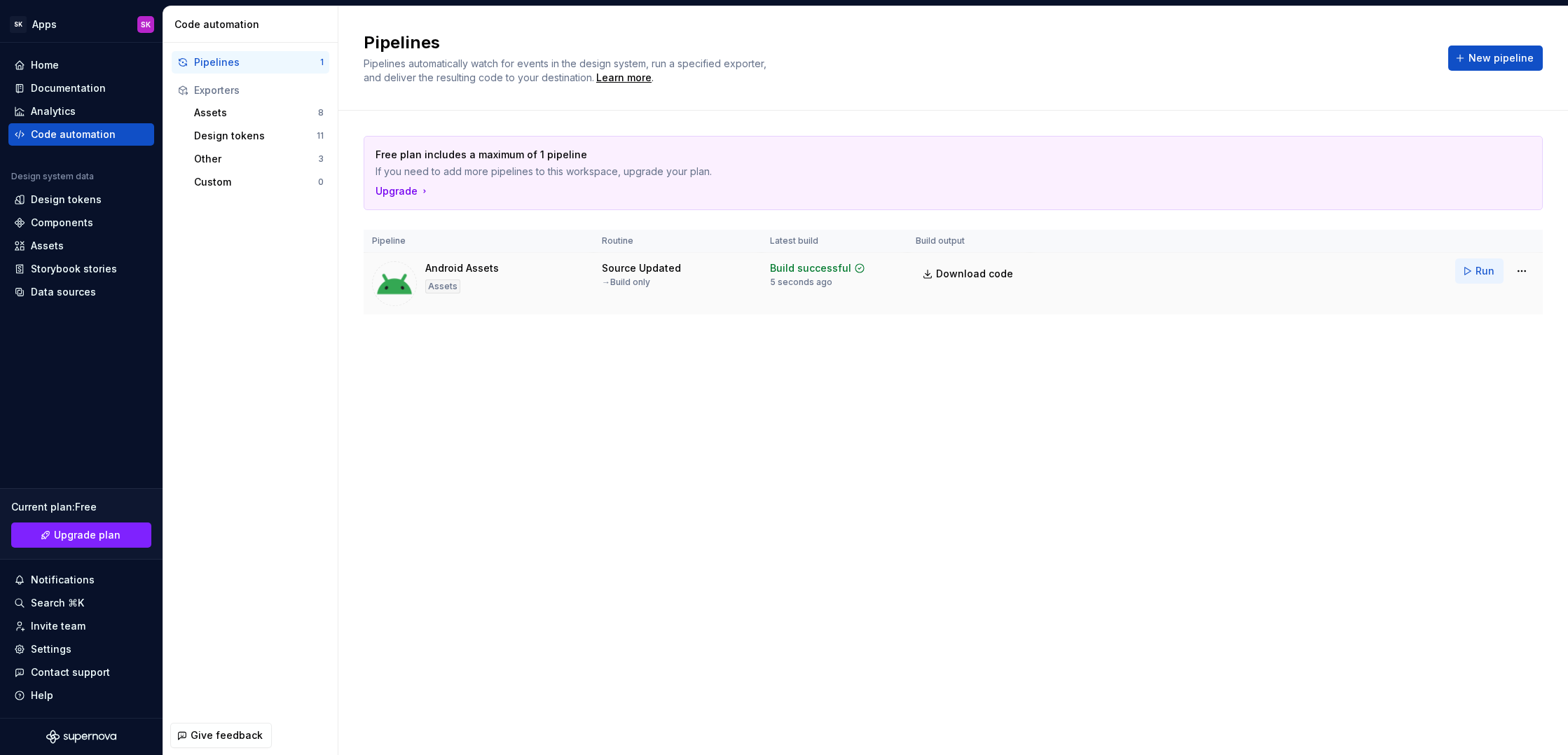
click at [1485, 276] on span "Run" at bounding box center [1485, 271] width 19 height 14
click at [957, 274] on span "Download code" at bounding box center [974, 274] width 77 height 14
click at [1525, 273] on html "SK Apps SK Home Documentation Analytics Code automation Design system data Desi…" at bounding box center [784, 378] width 1568 height 755
click at [1504, 417] on div "Delete pipeline" at bounding box center [1503, 419] width 120 height 14
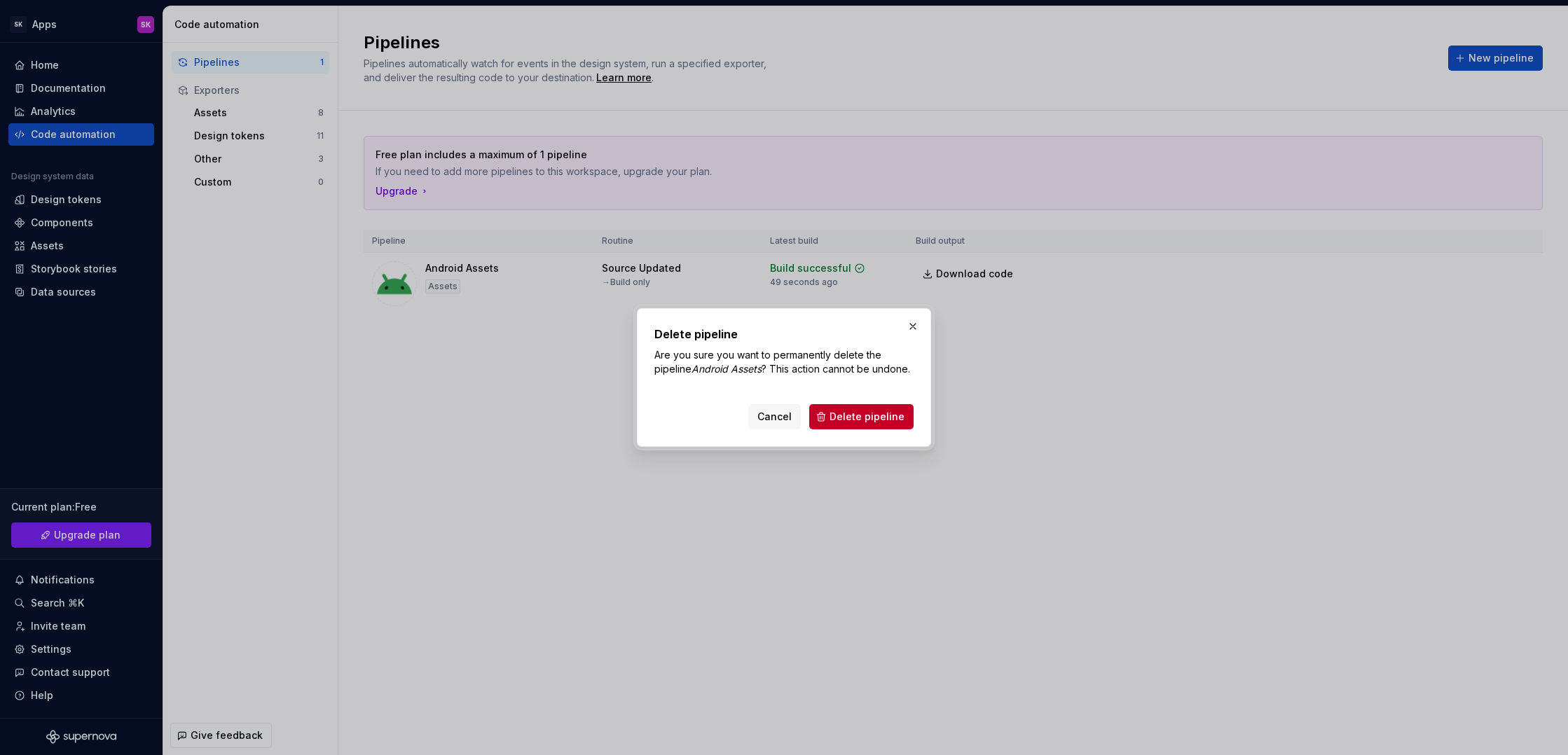
drag, startPoint x: 867, startPoint y: 419, endPoint x: 893, endPoint y: 420, distance: 26.0
click at [867, 419] on span "Delete pipeline" at bounding box center [866, 417] width 75 height 14
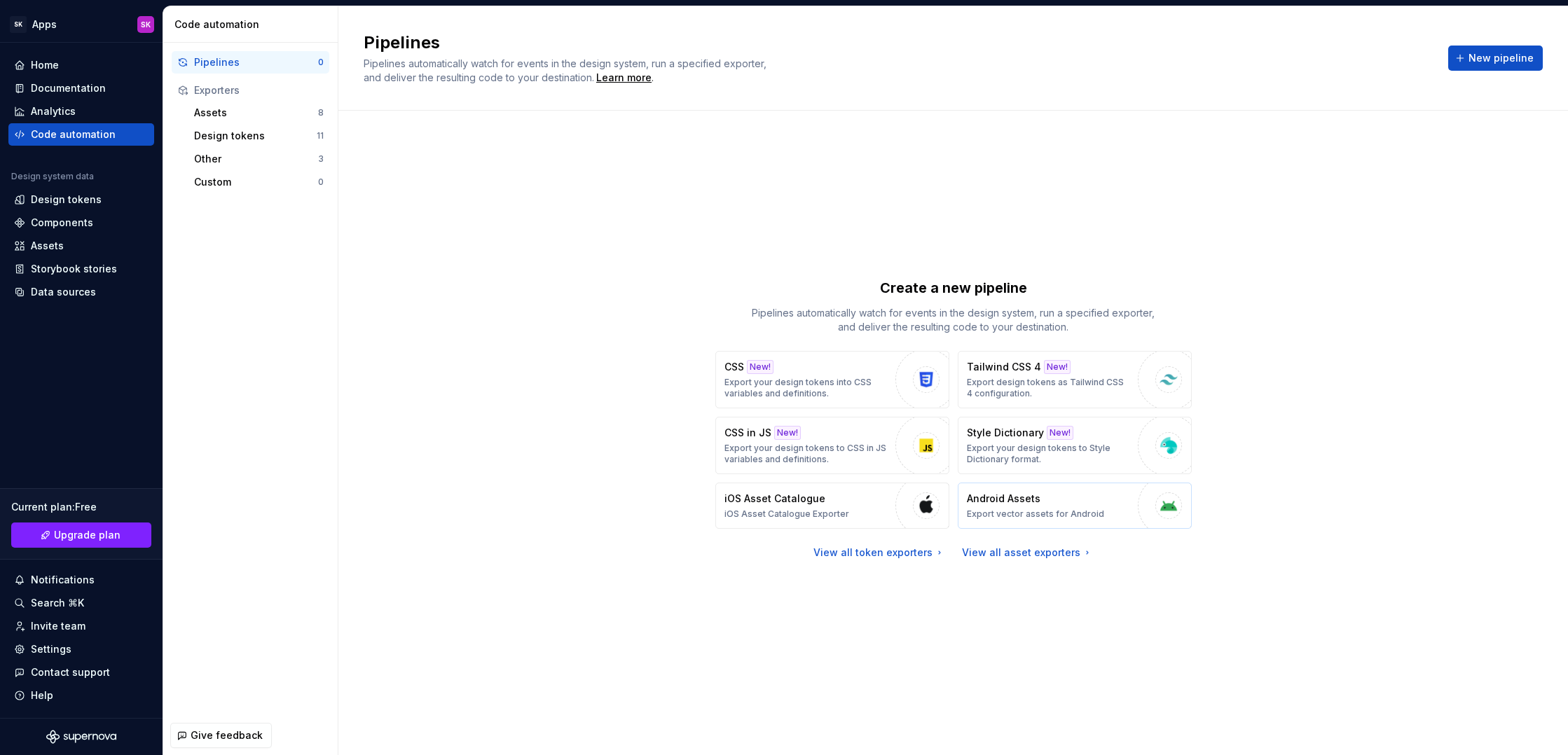
click at [1053, 502] on div "Android Assets Export vector assets for Android" at bounding box center [1035, 506] width 137 height 28
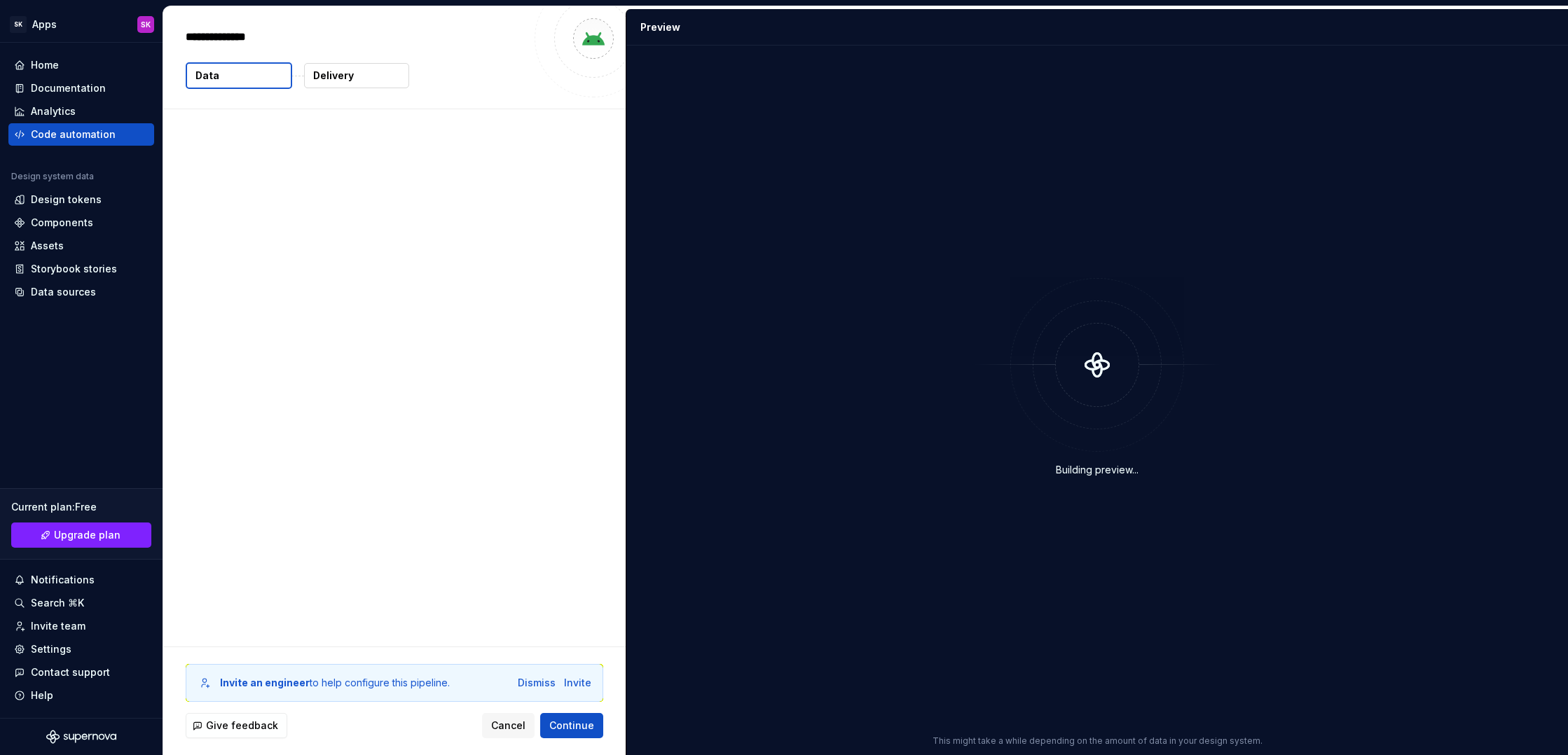
type textarea "*"
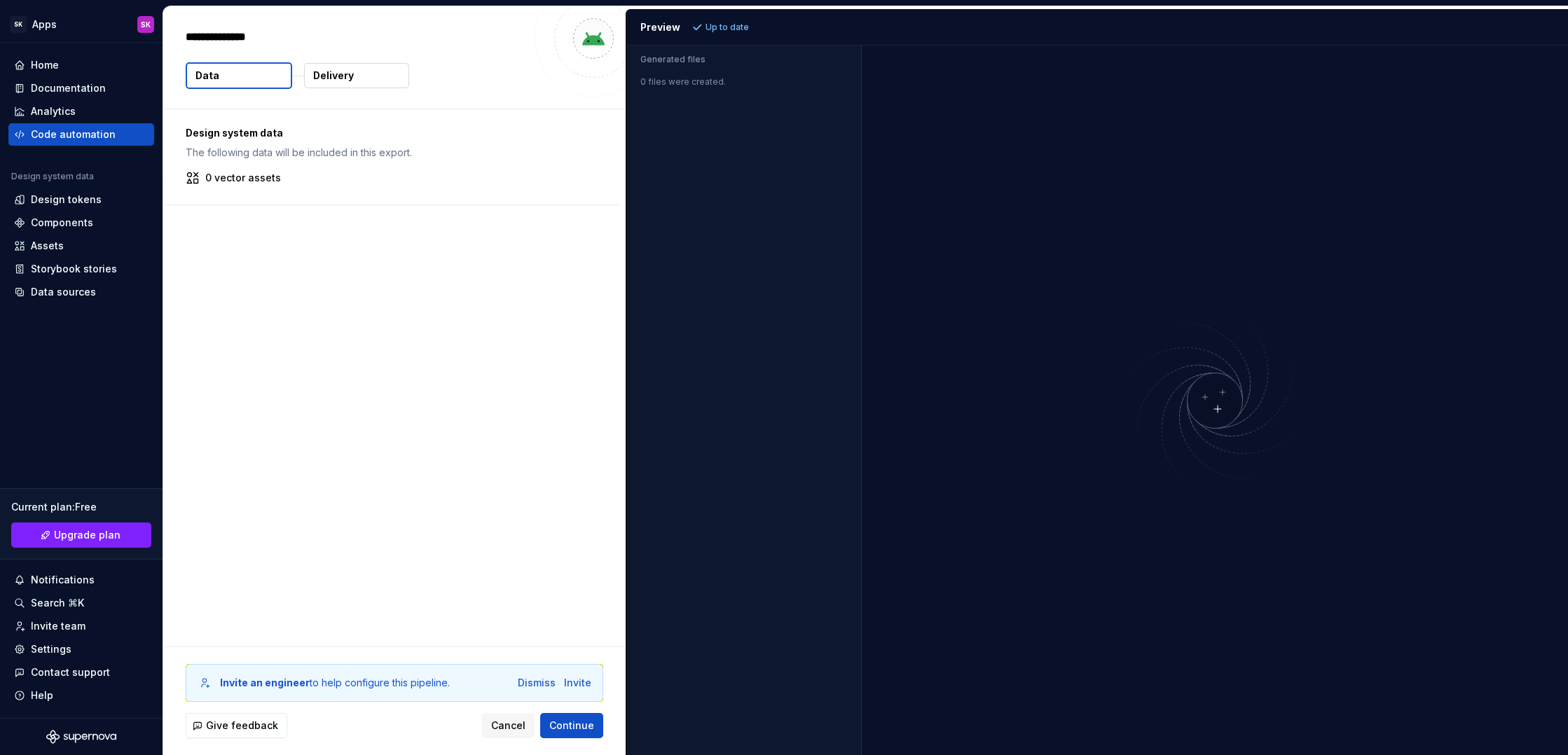
click at [725, 30] on p "Up to date" at bounding box center [726, 27] width 43 height 11
click at [70, 56] on div "Home" at bounding box center [81, 65] width 146 height 22
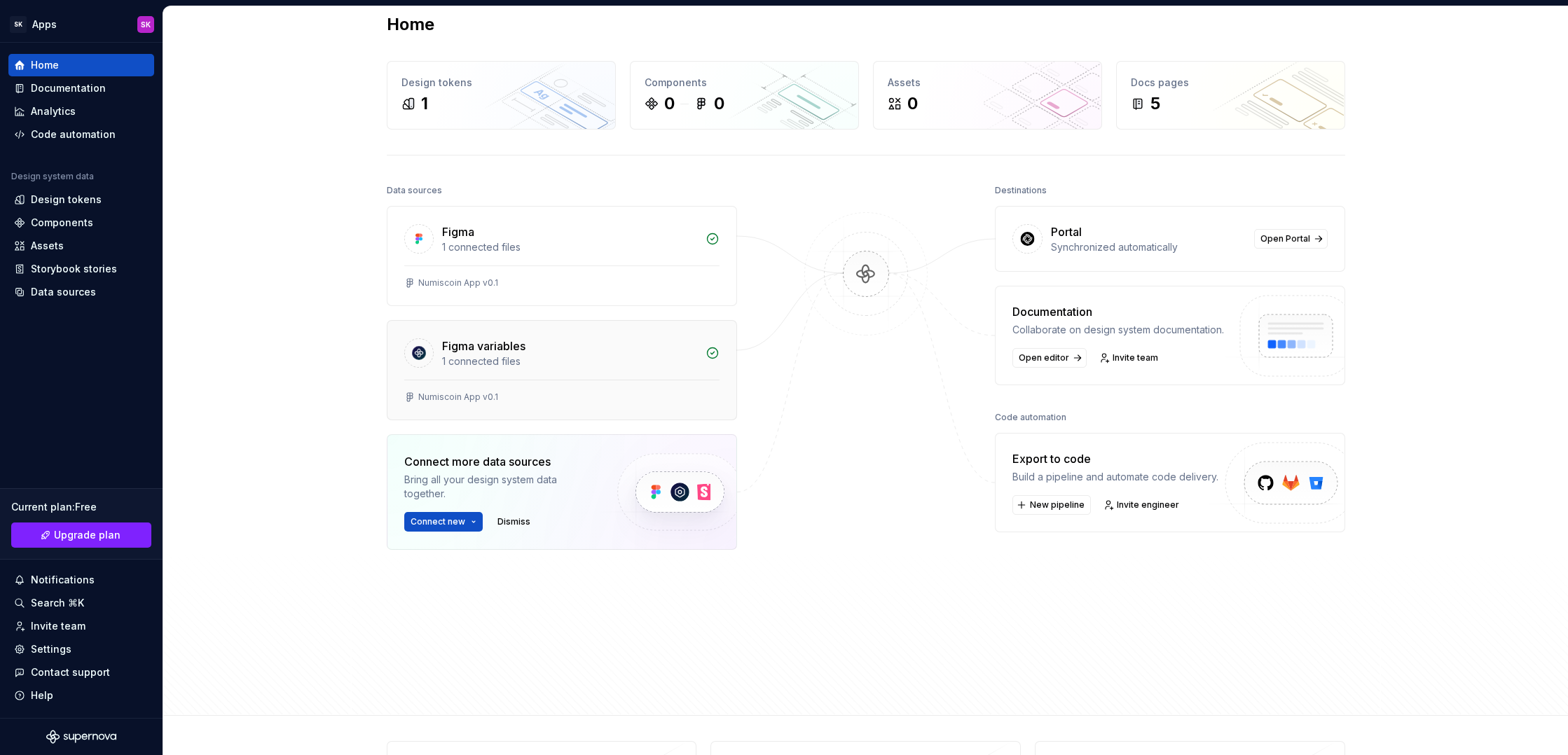
scroll to position [28, 0]
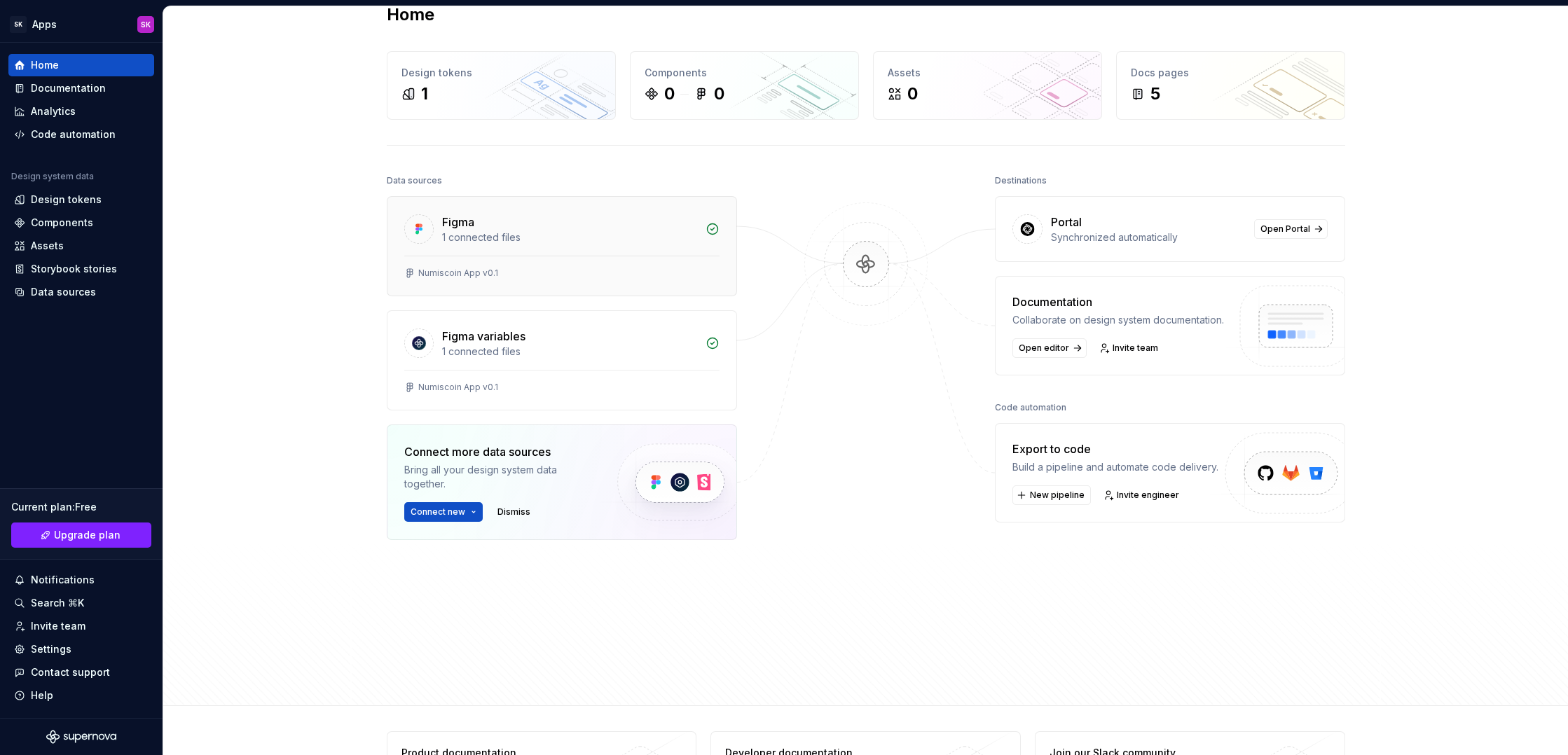
click at [619, 231] on div "1 connected files" at bounding box center [569, 238] width 255 height 14
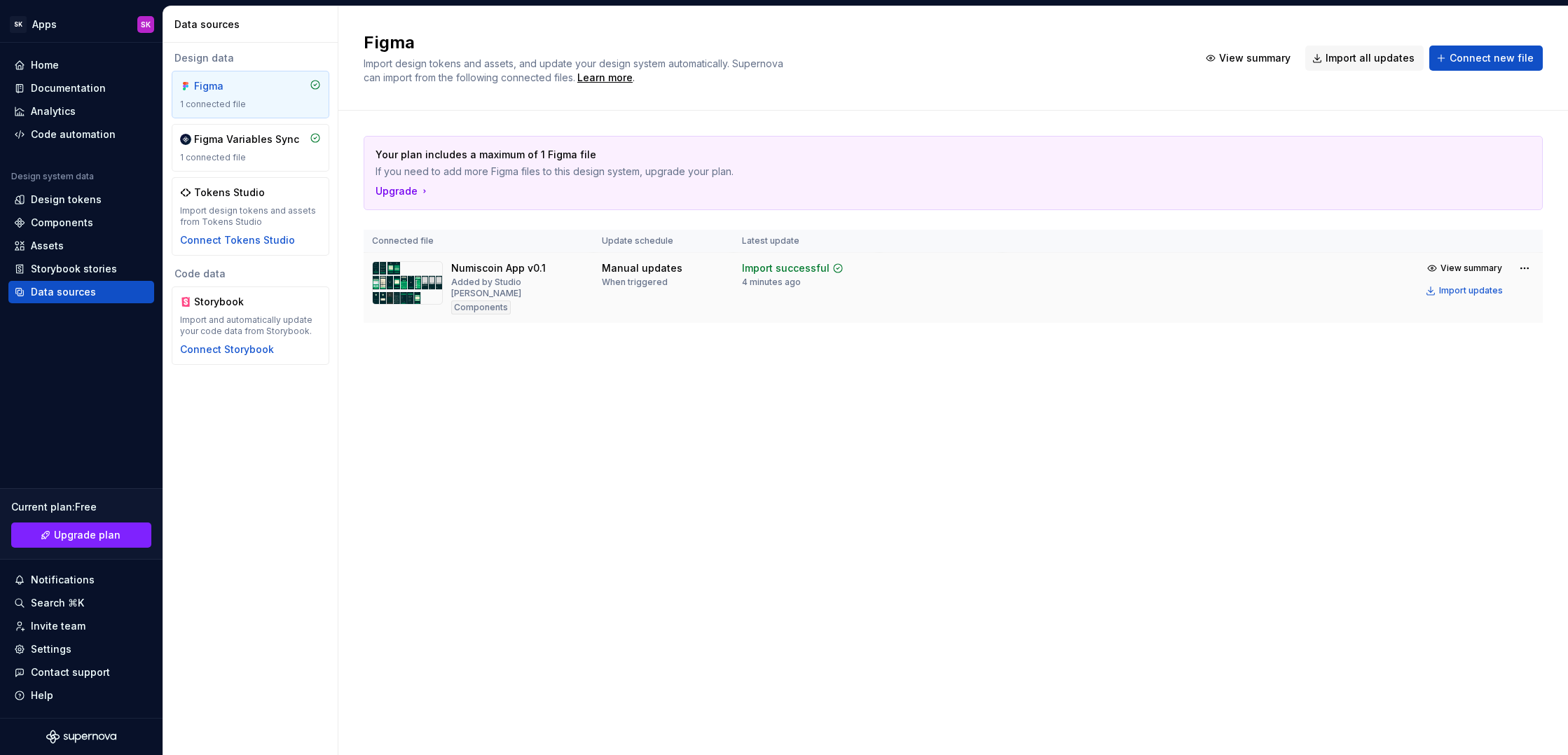
click at [406, 294] on img at bounding box center [406, 282] width 70 height 43
click at [666, 284] on div "Manual updates When triggered" at bounding box center [641, 274] width 81 height 26
click at [601, 283] on td "Manual updates When triggered" at bounding box center [663, 288] width 140 height 70
click at [469, 300] on div "Components" at bounding box center [481, 307] width 59 height 14
click at [1518, 268] on html "SK Apps SK Home Documentation Analytics Code automation Design system data Desi…" at bounding box center [784, 378] width 1568 height 755
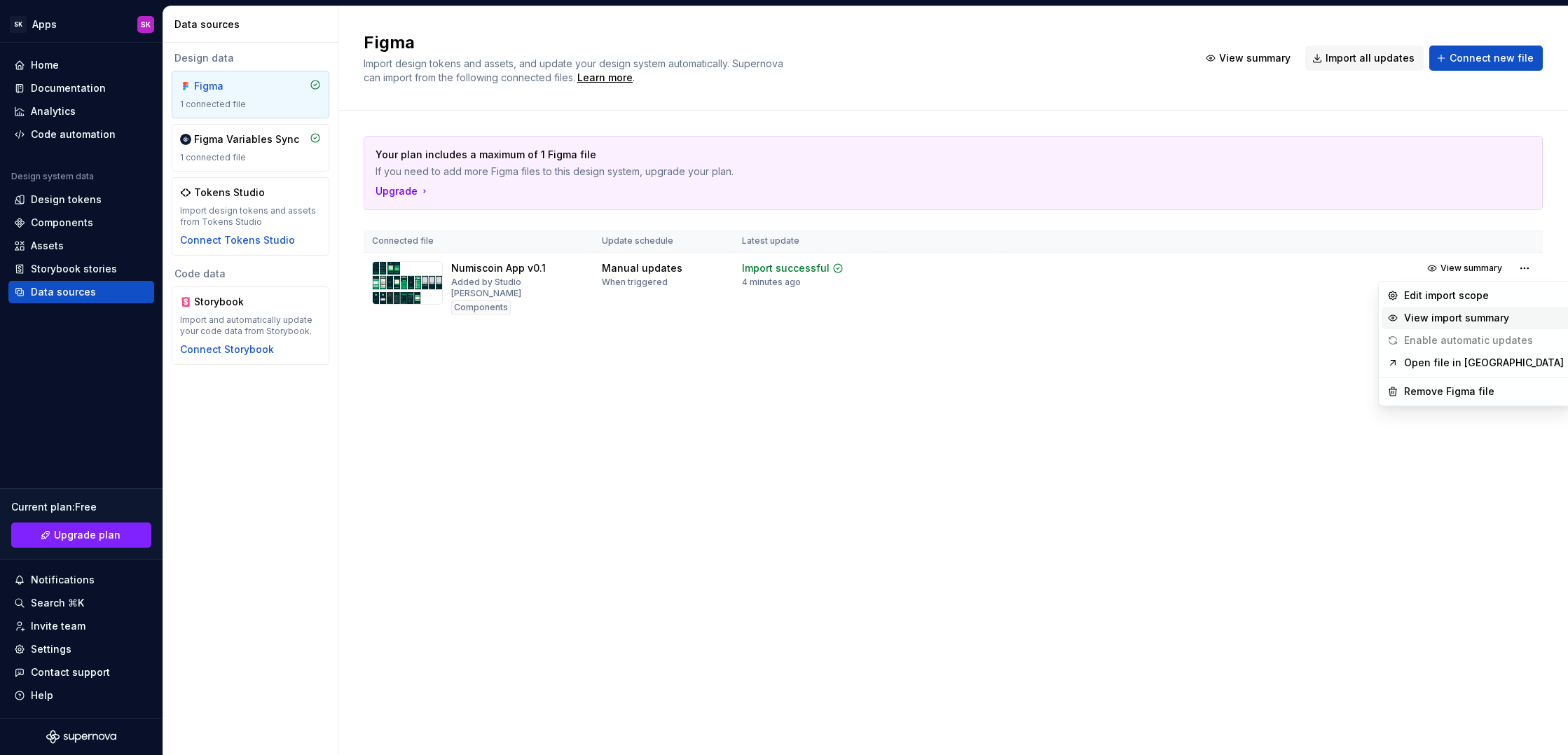
click at [1503, 317] on div "View import summary" at bounding box center [1483, 318] width 160 height 14
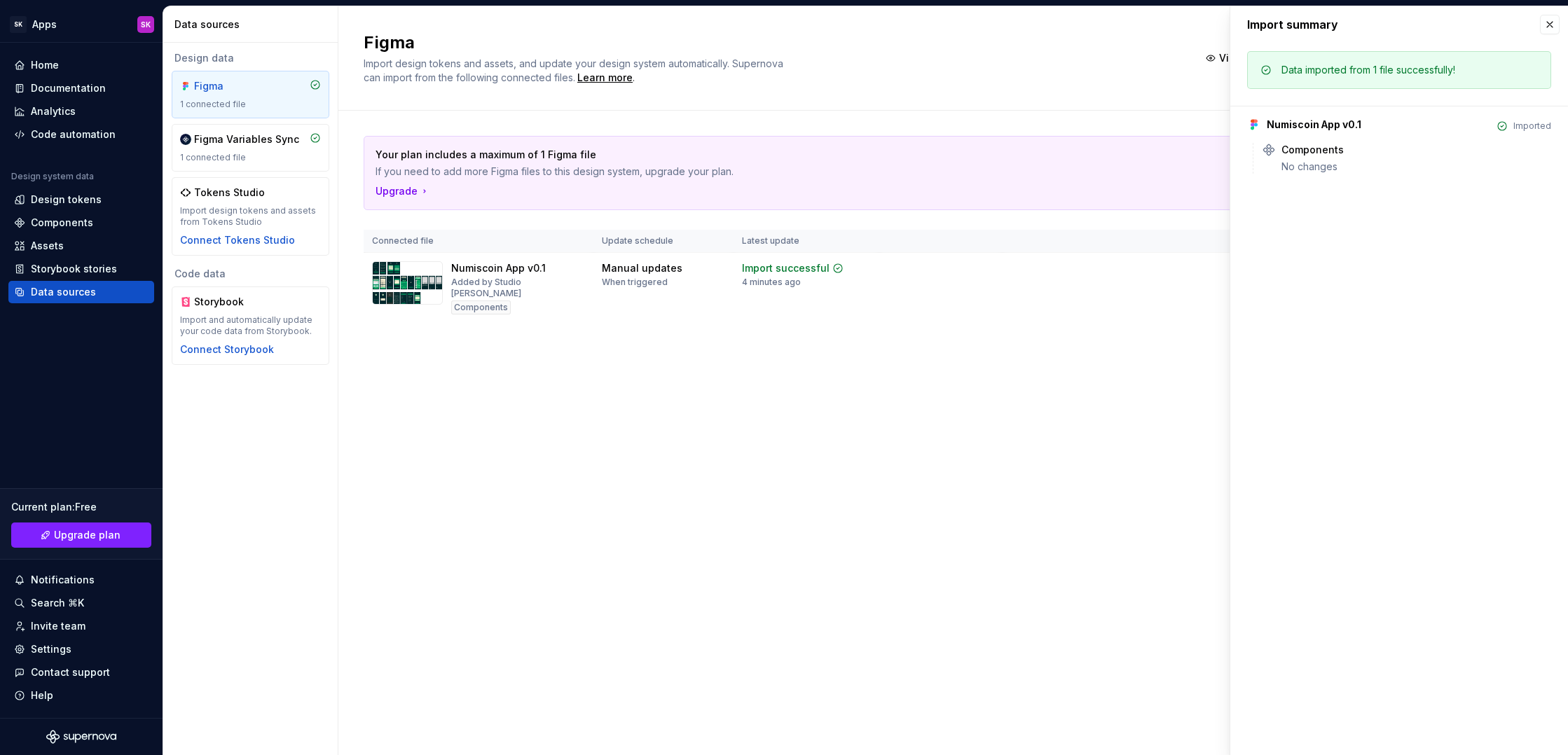
click at [1310, 123] on div "Numiscoin App v0.1" at bounding box center [1313, 125] width 94 height 14
drag, startPoint x: 1319, startPoint y: 157, endPoint x: 1298, endPoint y: 170, distance: 24.7
click at [1319, 158] on div "Components No changes" at bounding box center [1416, 158] width 270 height 31
drag, startPoint x: 1268, startPoint y: 153, endPoint x: 1299, endPoint y: 154, distance: 31.0
click at [1268, 152] on icon at bounding box center [1268, 149] width 14 height 14
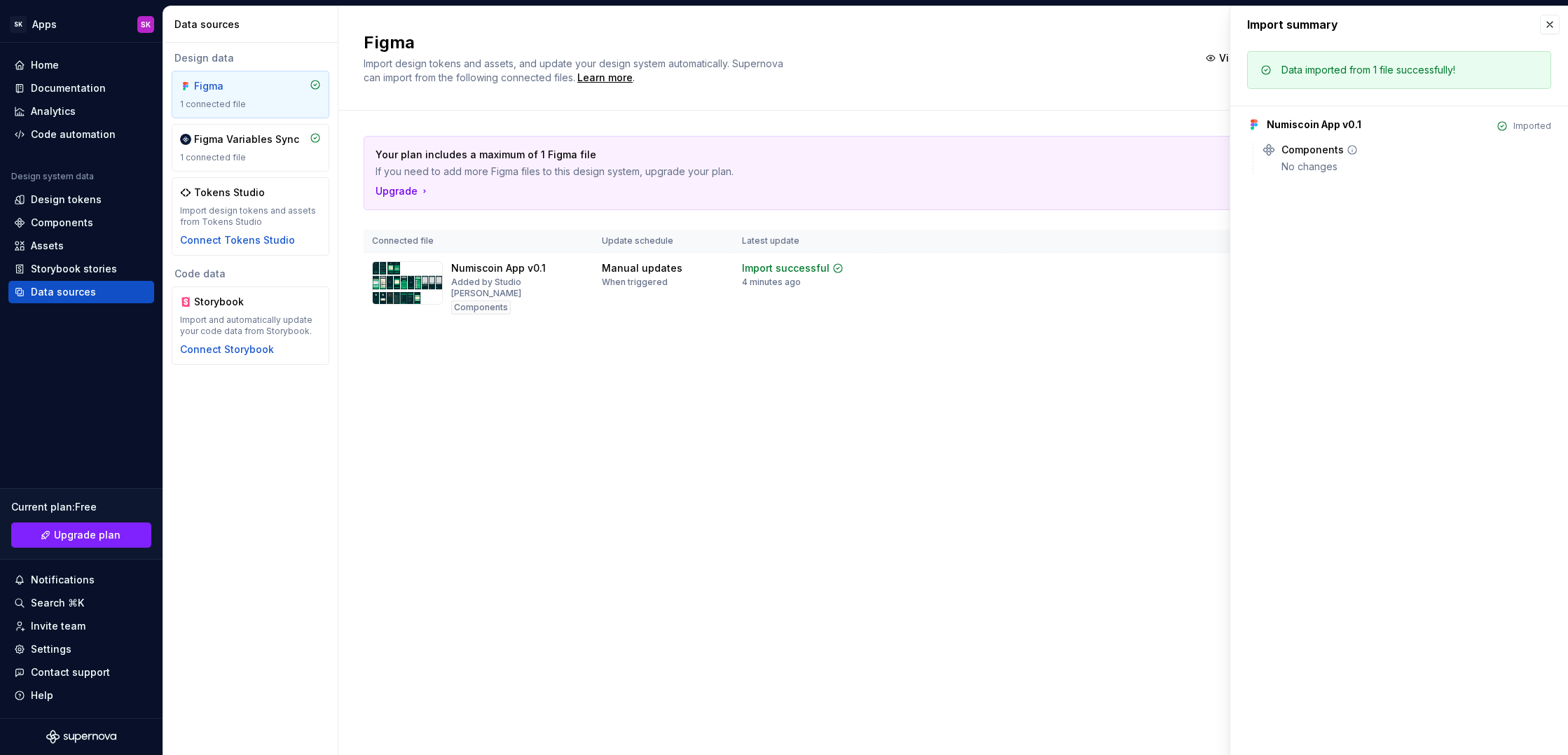
click at [1350, 151] on icon at bounding box center [1352, 150] width 8 height 8
click at [1547, 15] on button "button" at bounding box center [1549, 24] width 20 height 20
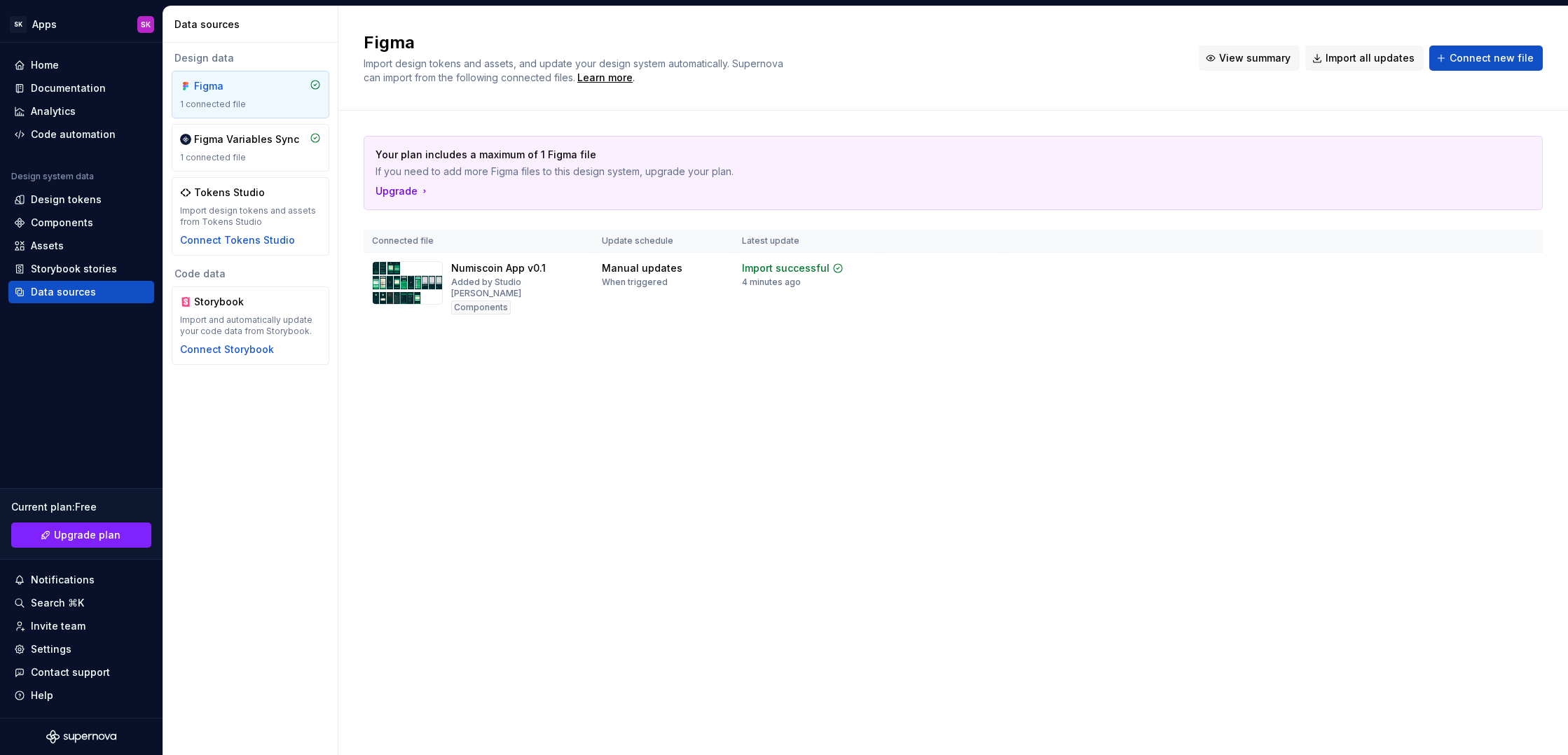
click at [1280, 63] on span "View summary" at bounding box center [1254, 58] width 71 height 14
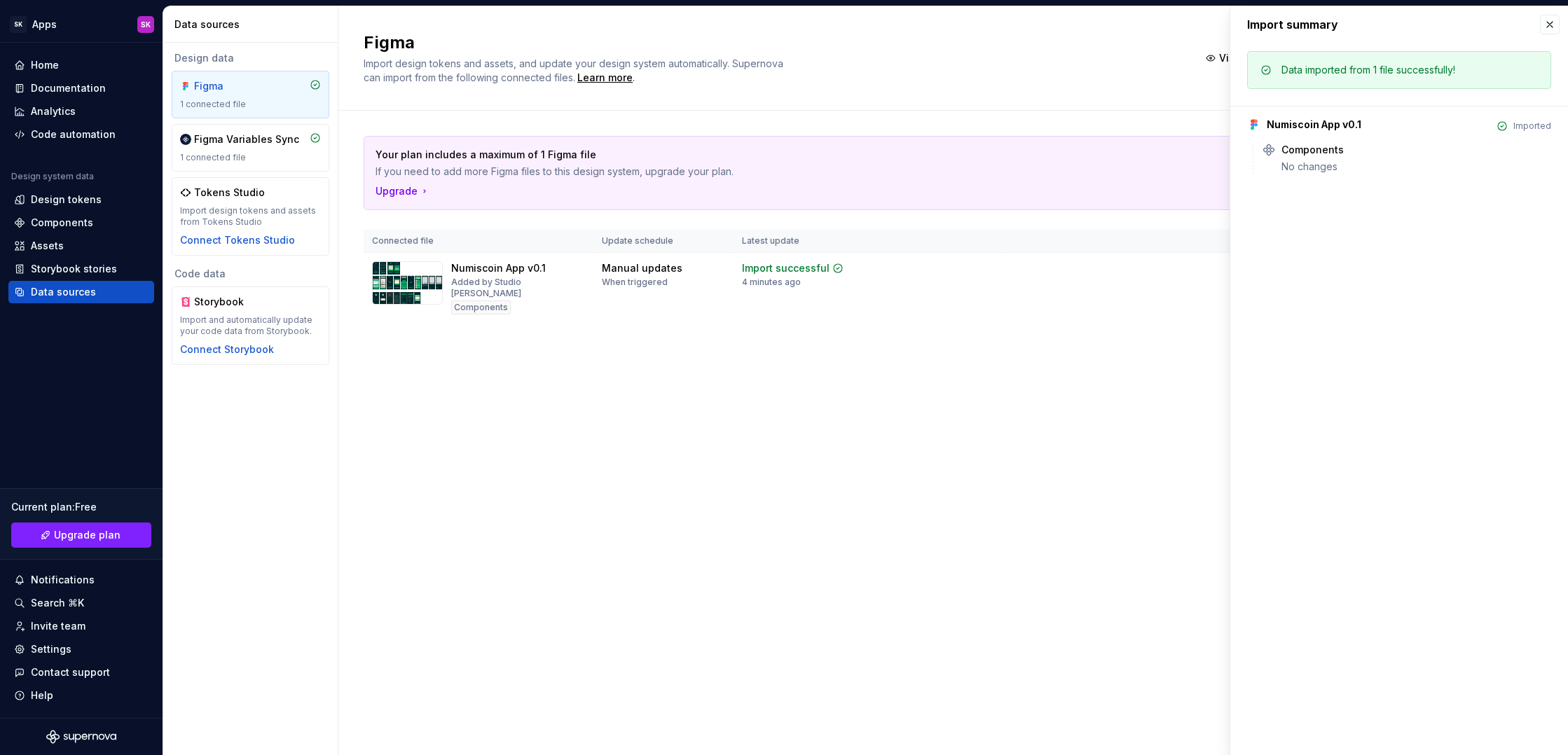
click at [1315, 129] on div "Numiscoin App v0.1" at bounding box center [1313, 125] width 94 height 14
click at [1548, 22] on button "button" at bounding box center [1549, 24] width 20 height 20
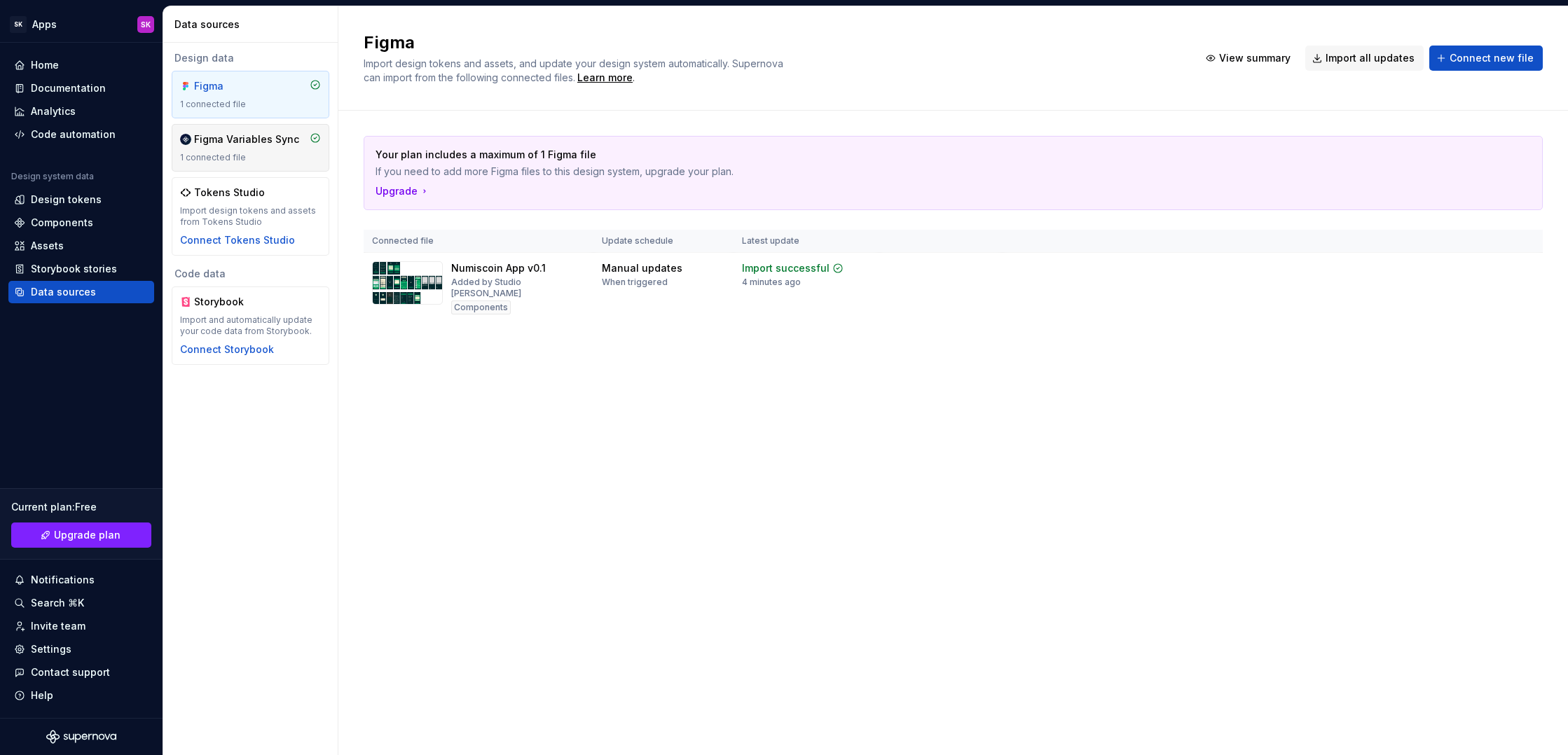
click at [255, 143] on div "Figma Variables Sync" at bounding box center [247, 139] width 105 height 14
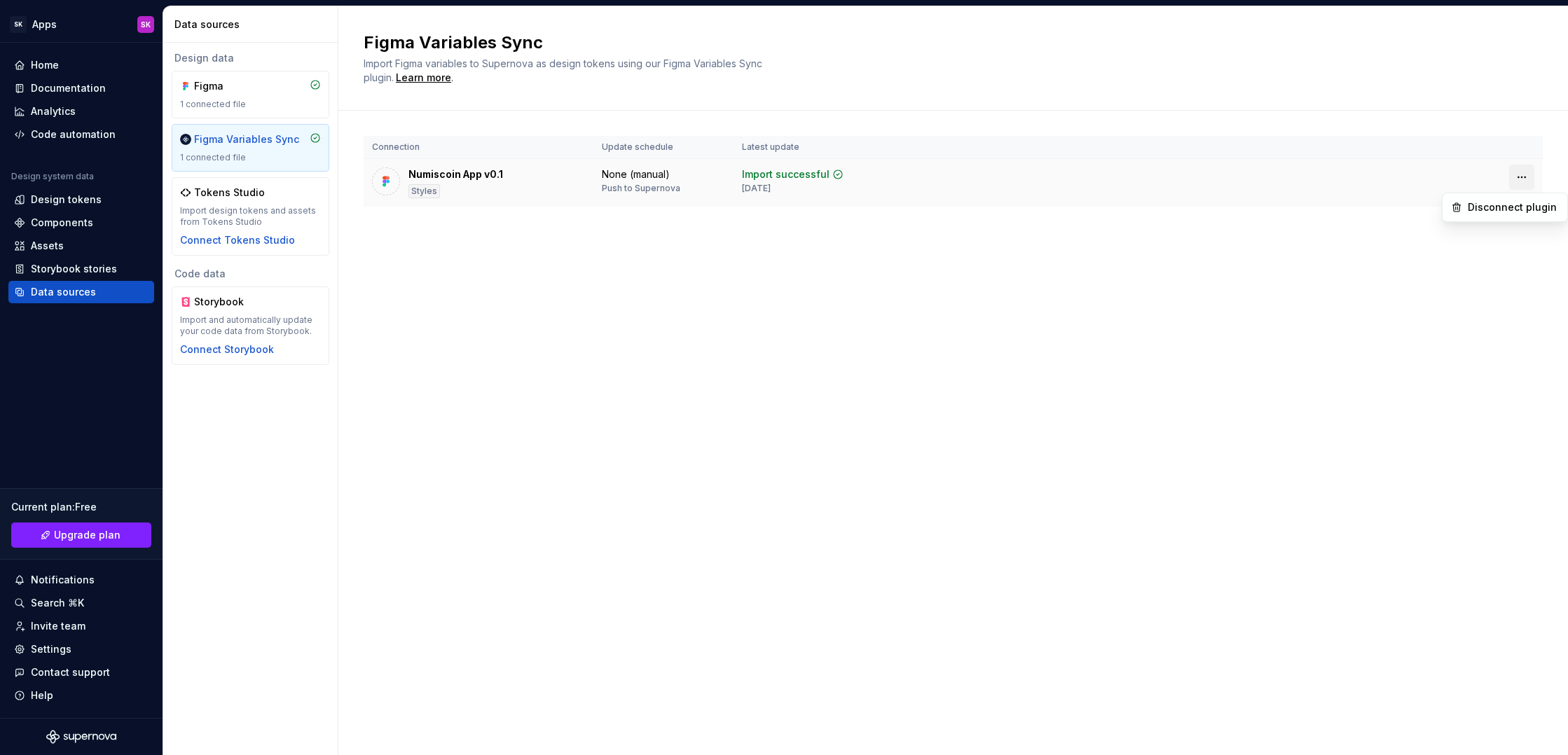
click at [1520, 179] on html "SK Apps SK Home Documentation Analytics Code automation Design system data Desi…" at bounding box center [784, 378] width 1568 height 755
click at [1028, 283] on html "SK Apps SK Home Documentation Analytics Code automation Design system data Desi…" at bounding box center [784, 378] width 1568 height 755
click at [634, 187] on div "Push to Supernova" at bounding box center [641, 187] width 78 height 11
click at [282, 195] on div "Tokens Studio" at bounding box center [250, 193] width 141 height 14
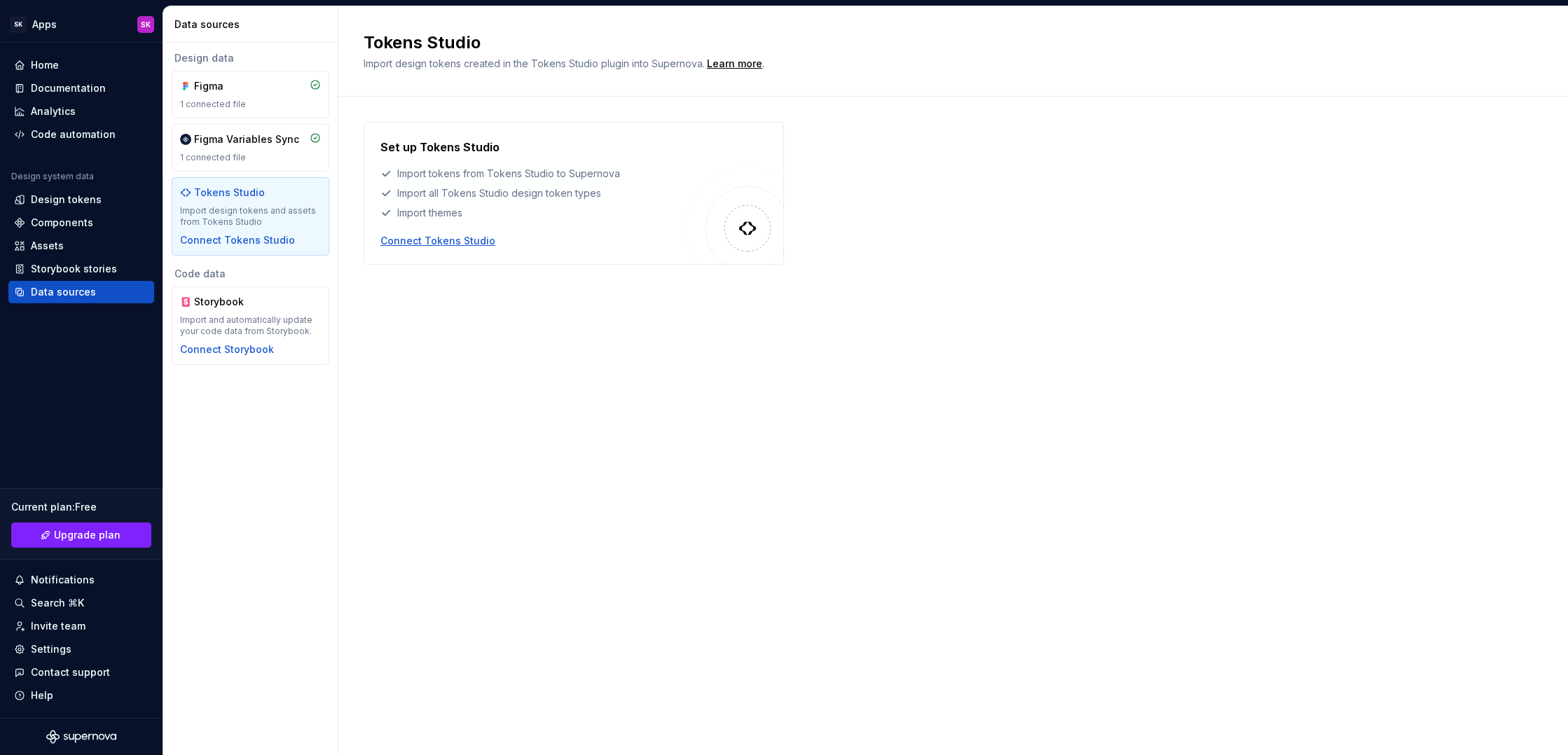
click at [459, 244] on div "Connect Tokens Studio" at bounding box center [437, 241] width 115 height 14
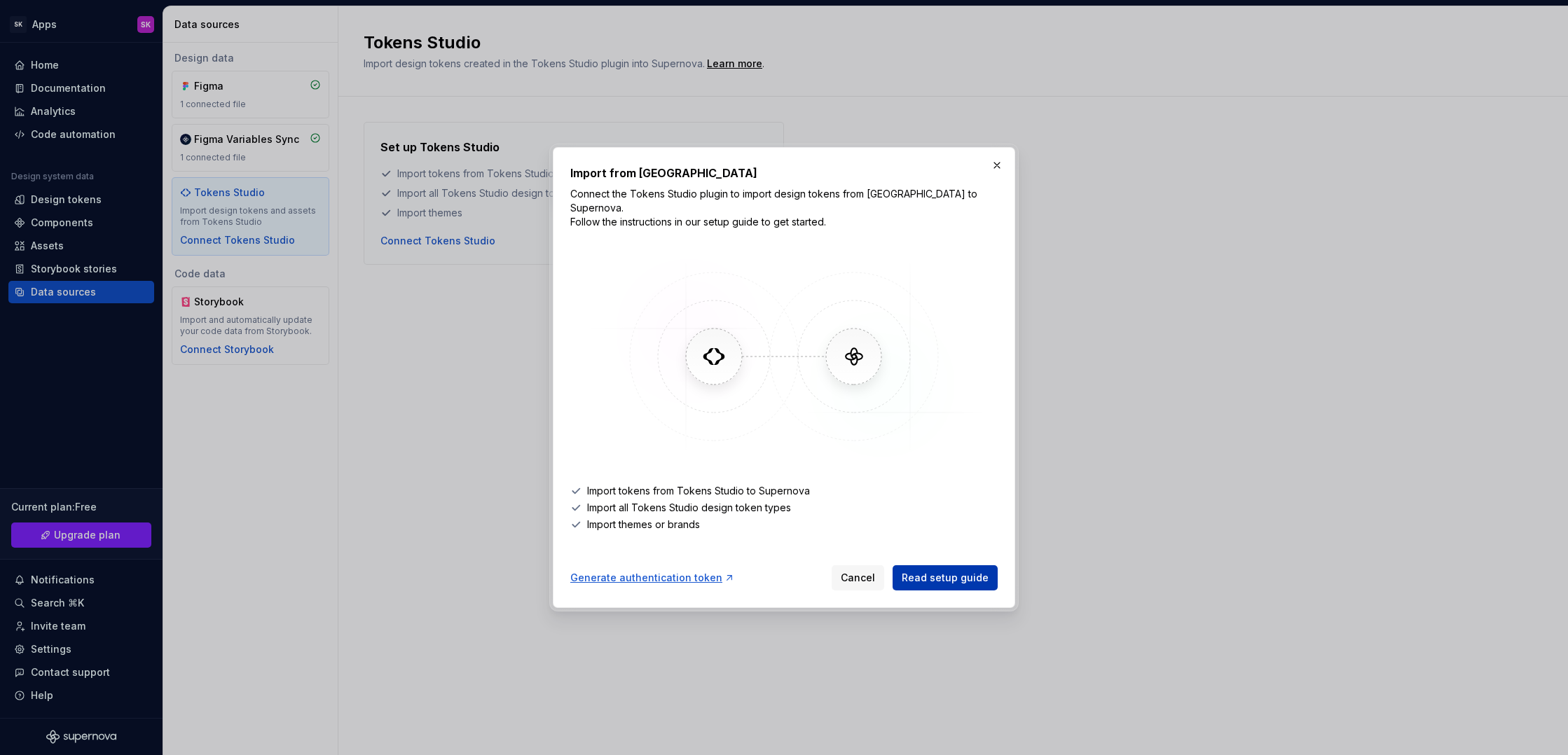
click at [952, 573] on span "Read setup guide" at bounding box center [945, 578] width 87 height 14
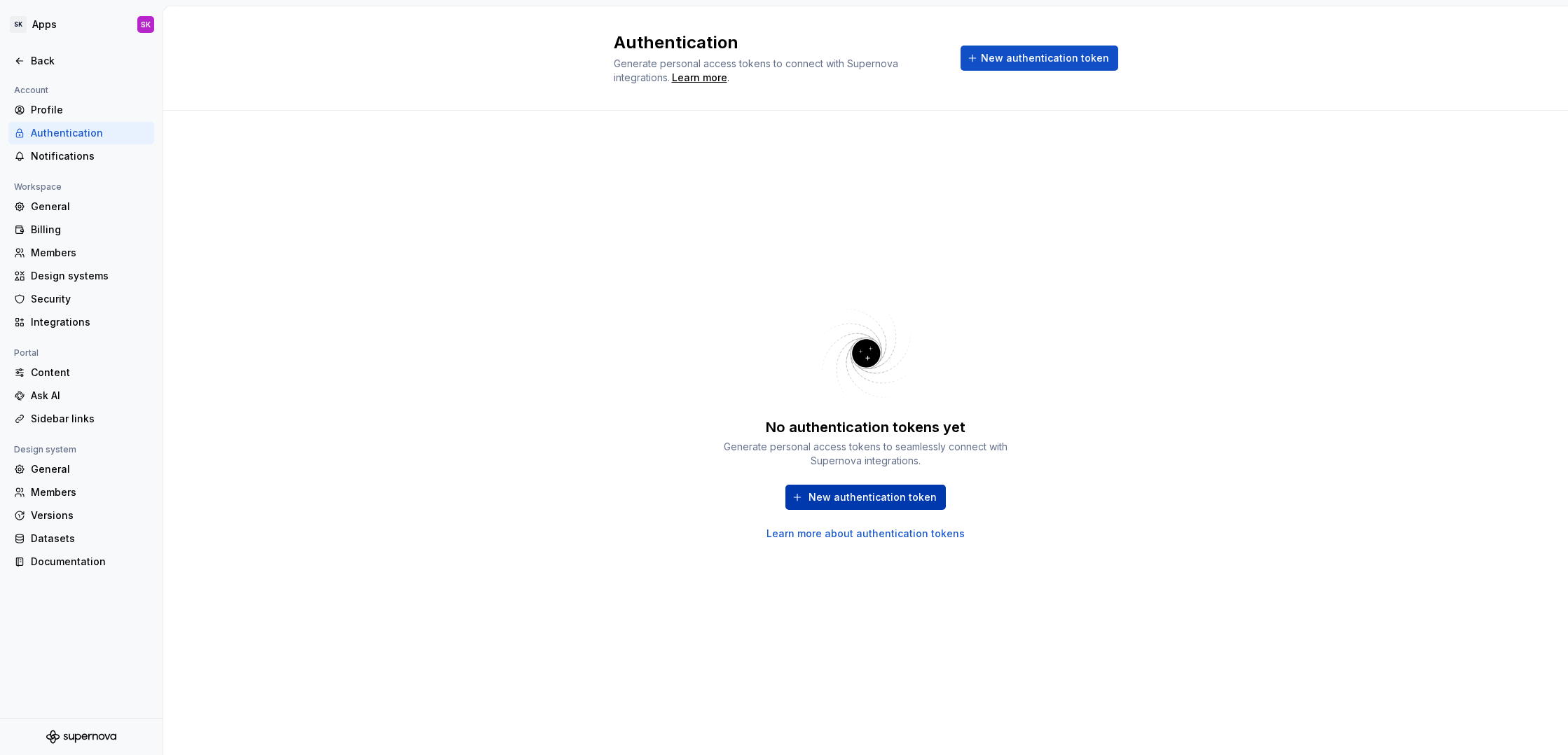
click at [897, 501] on span "New authentication token" at bounding box center [872, 497] width 128 height 14
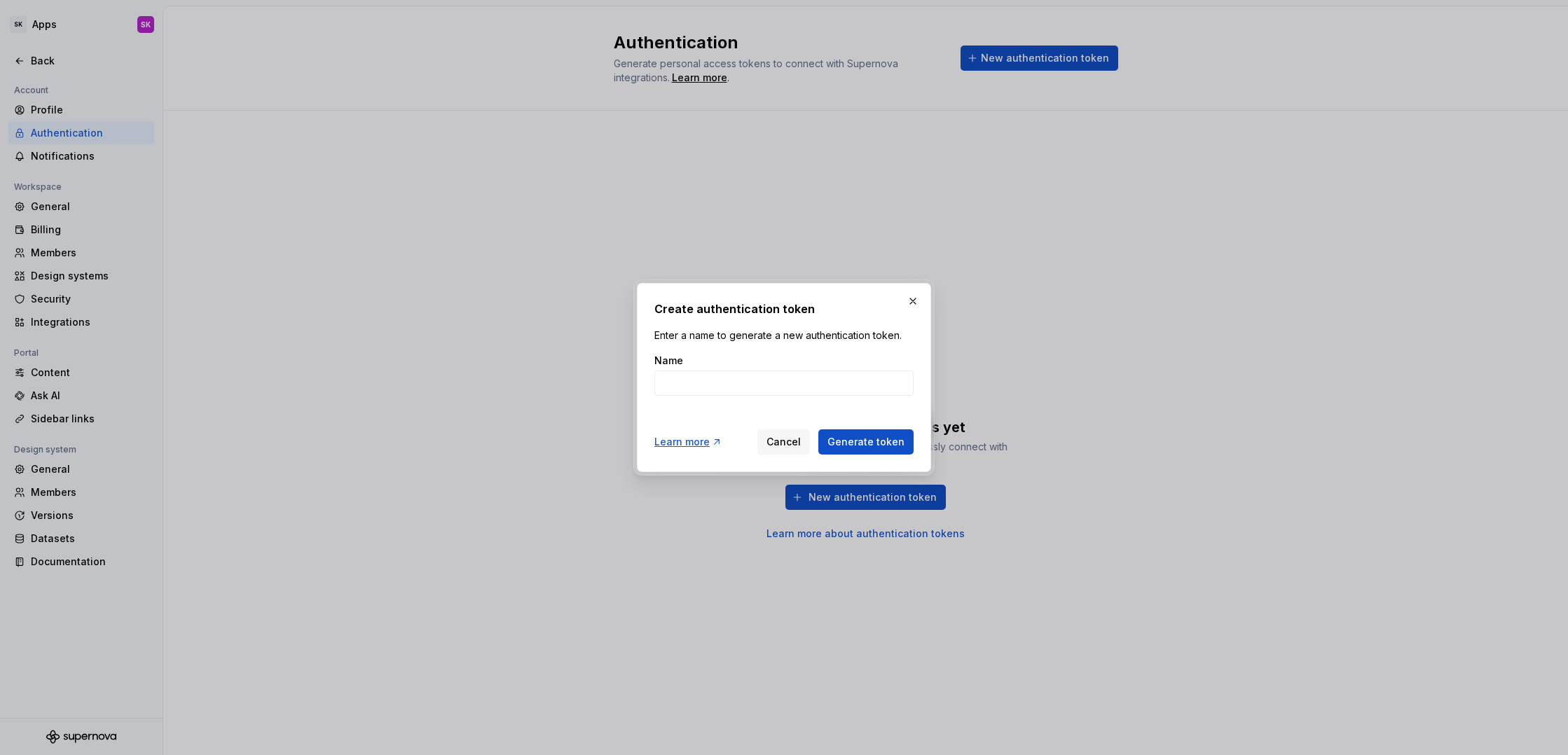
click at [780, 353] on div "Create authentication token Enter a name to generate a new authentication token…" at bounding box center [783, 378] width 259 height 154
click at [781, 354] on div "Name" at bounding box center [783, 361] width 259 height 14
click at [907, 299] on button "button" at bounding box center [912, 300] width 20 height 20
